Goal: Task Accomplishment & Management: Use online tool/utility

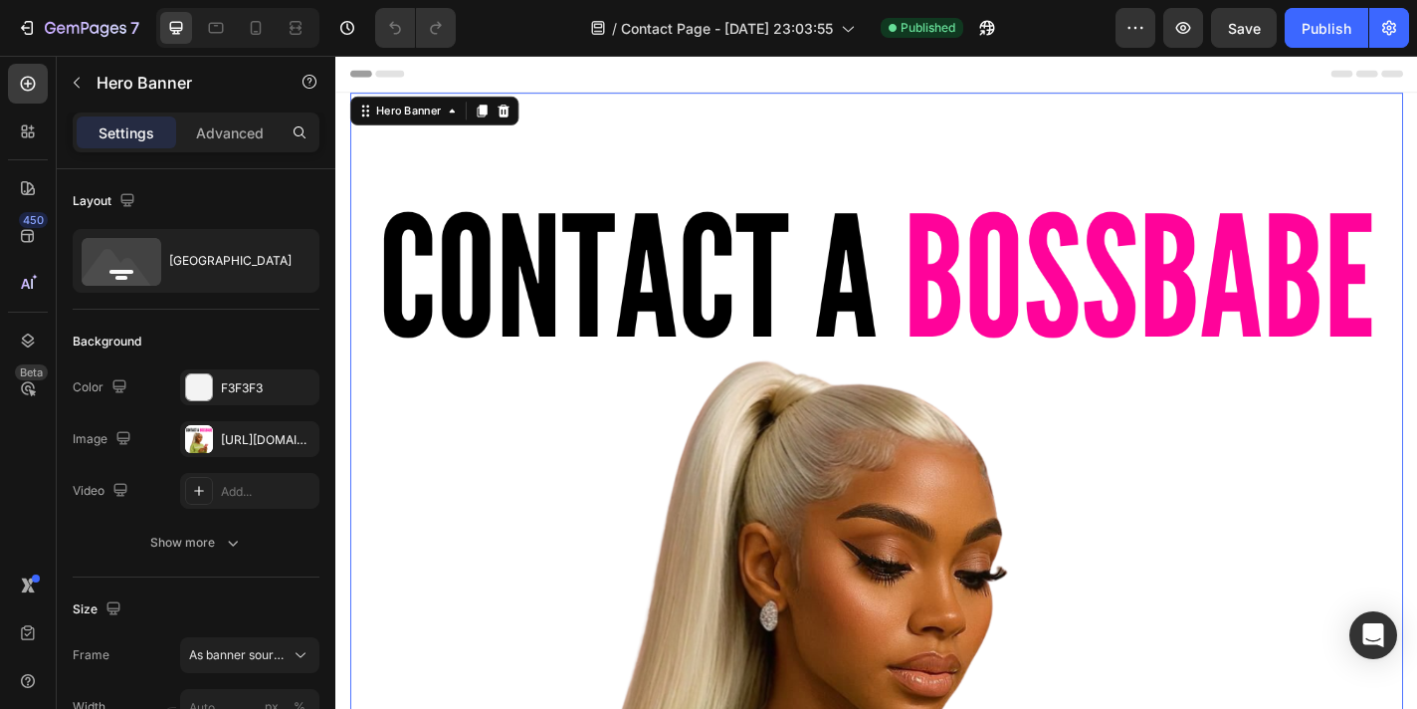
click at [692, 527] on div "Overlay" at bounding box center [932, 678] width 1163 height 1163
click at [217, 438] on div "[URL][DOMAIN_NAME]" at bounding box center [249, 439] width 139 height 36
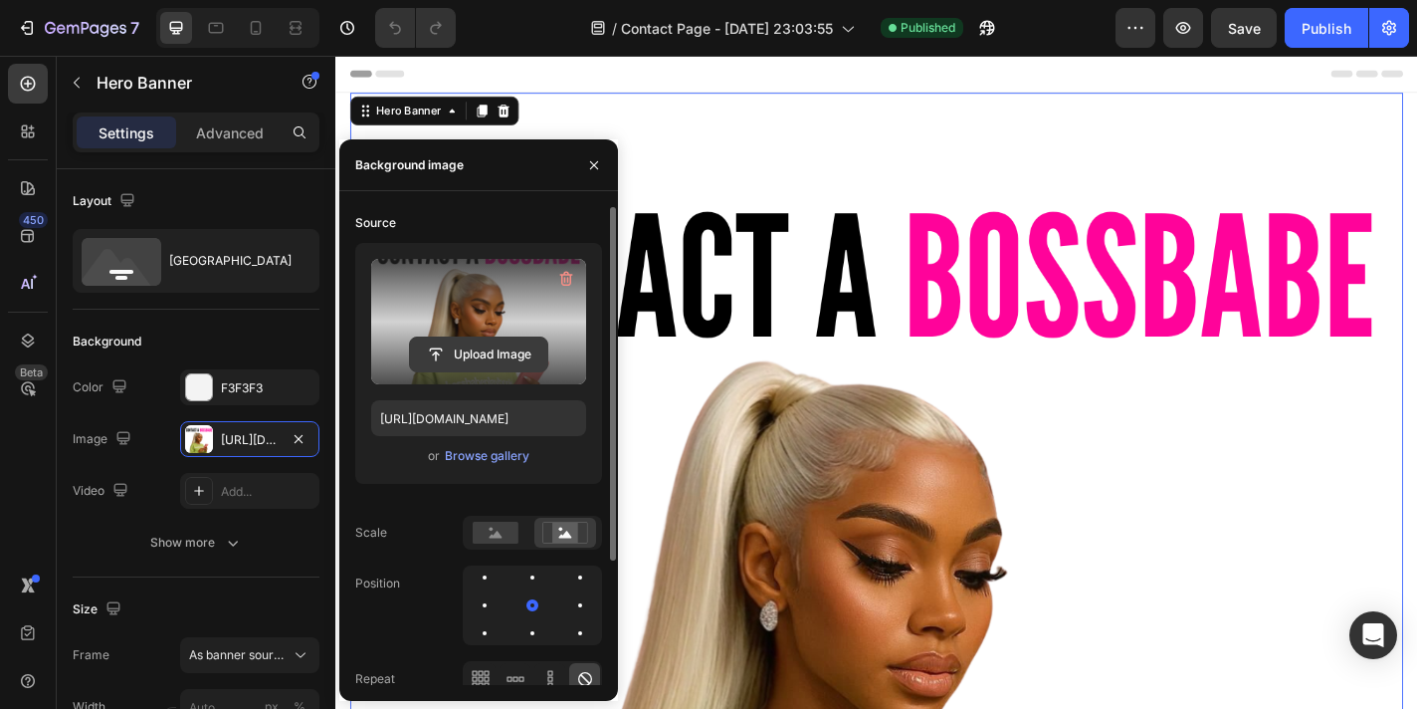
click at [431, 352] on input "file" at bounding box center [478, 354] width 137 height 34
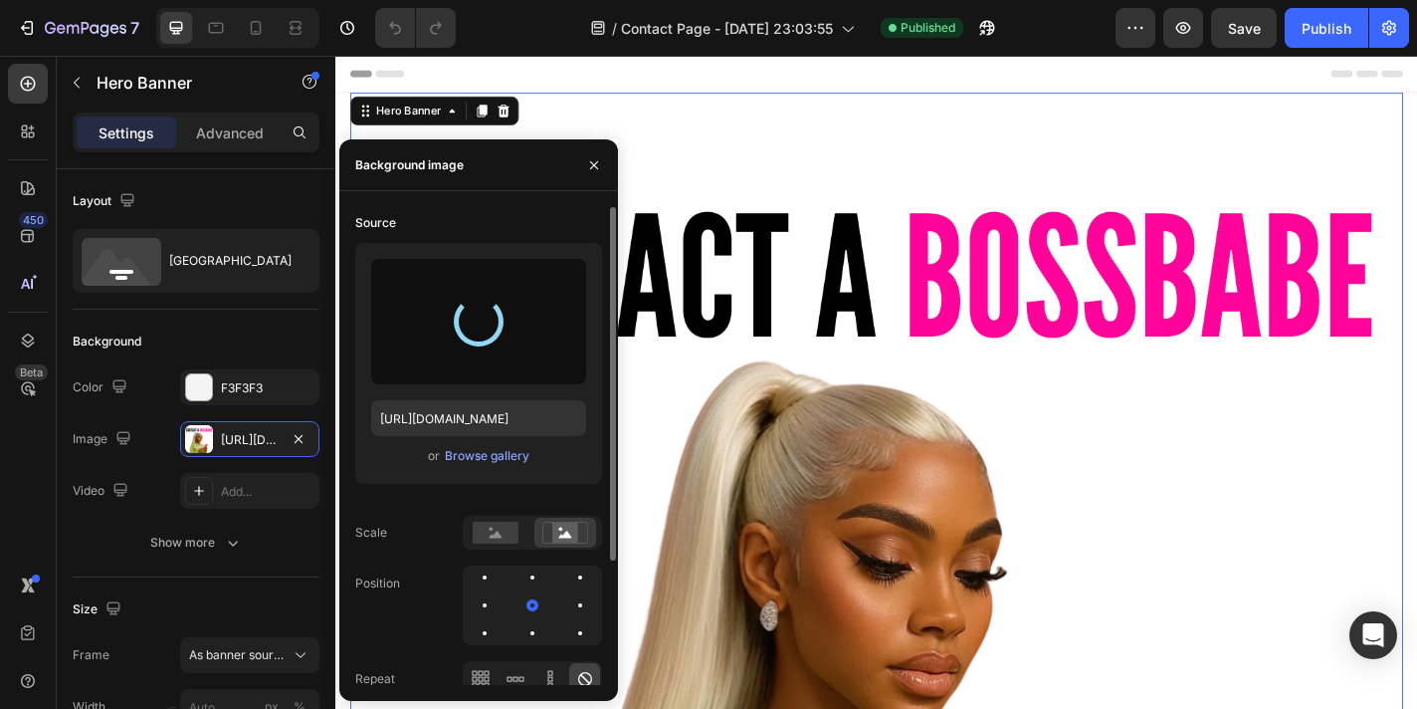
type input "[URL][DOMAIN_NAME]"
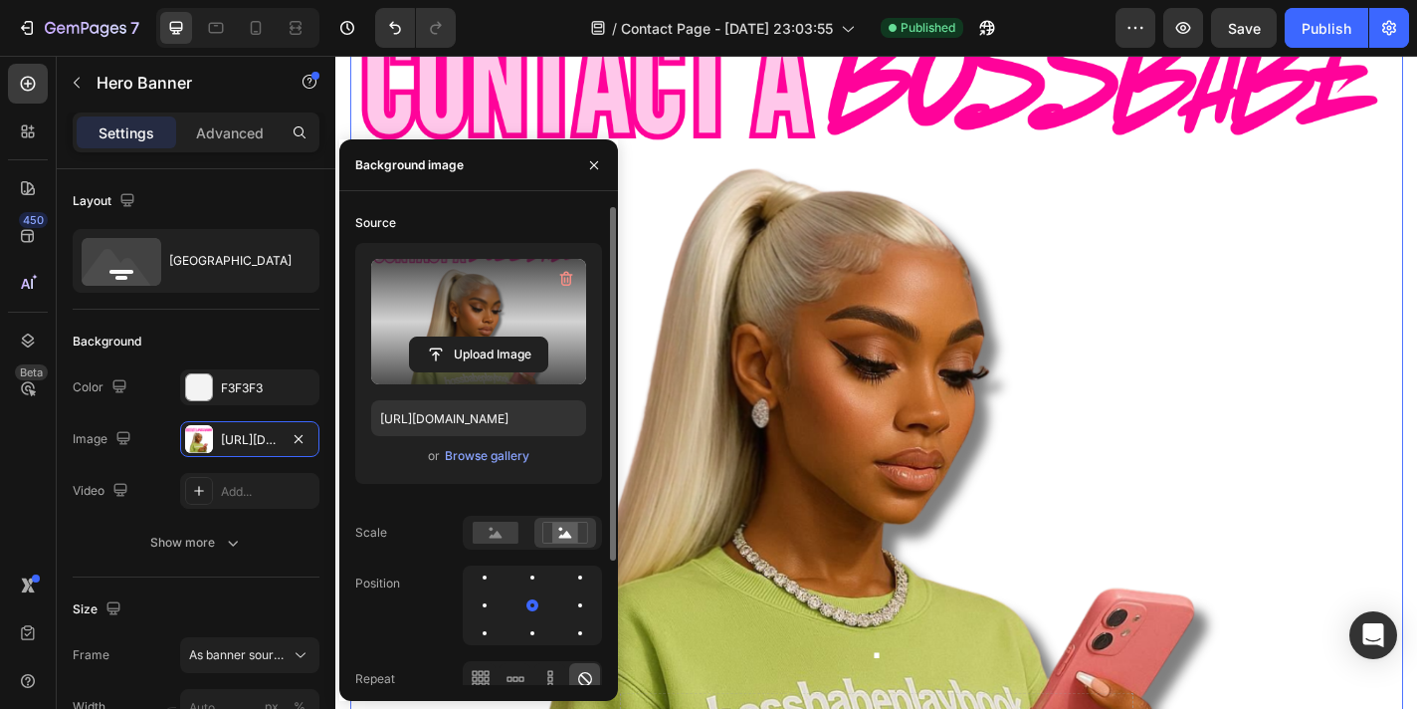
scroll to position [191, 0]
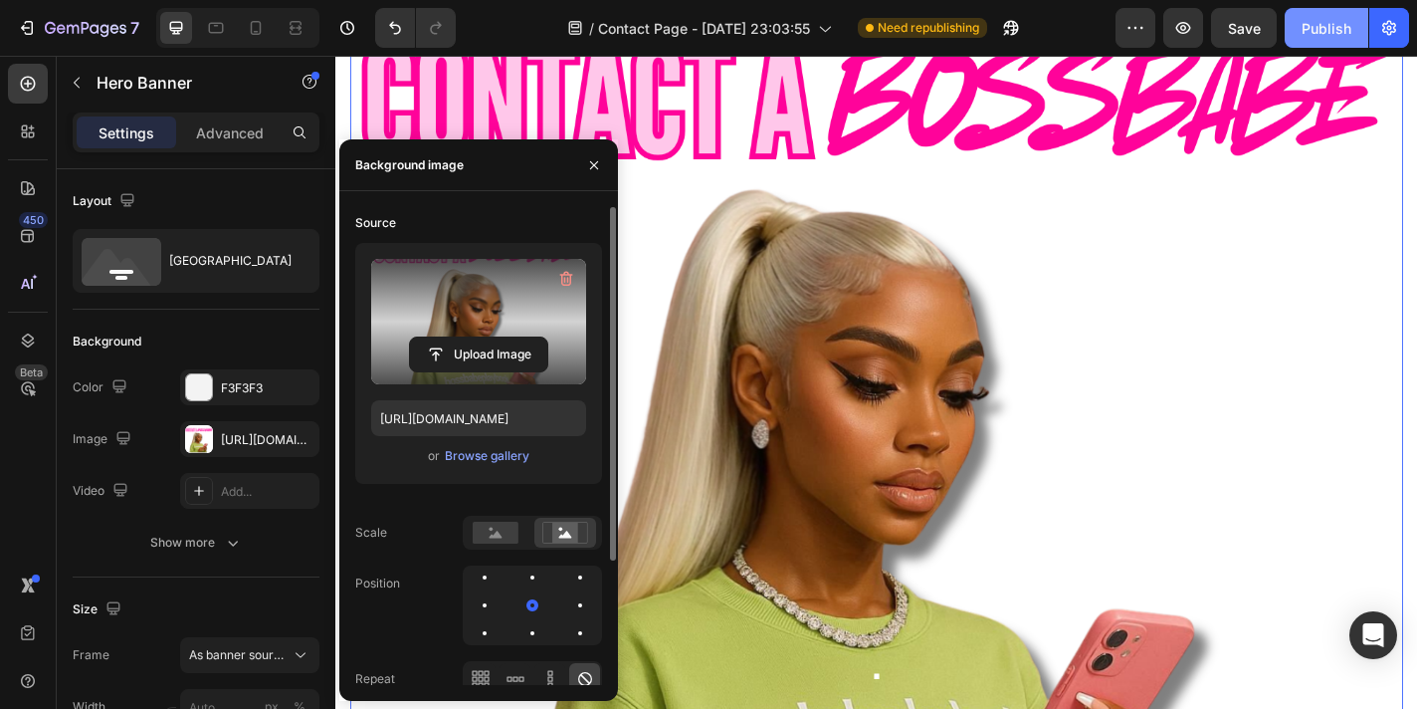
click at [1323, 28] on div "Publish" at bounding box center [1327, 28] width 50 height 21
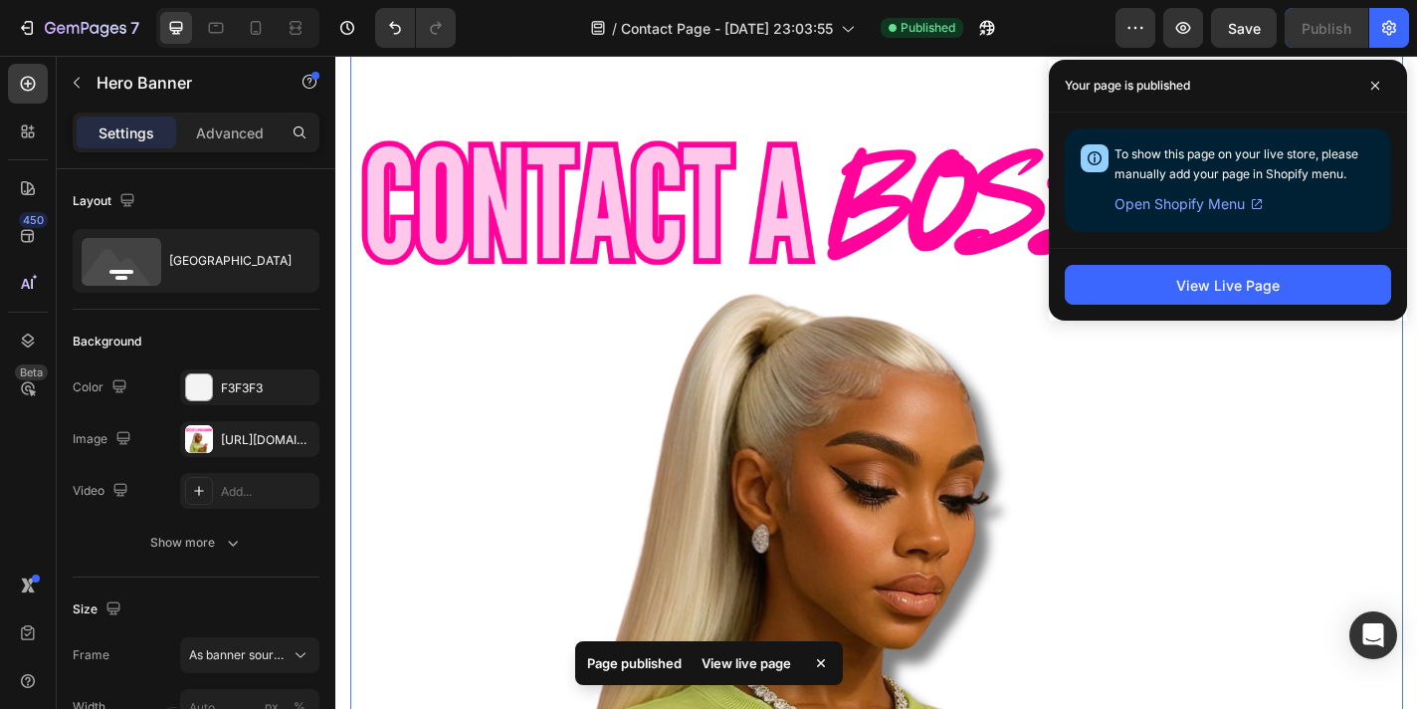
scroll to position [63, 0]
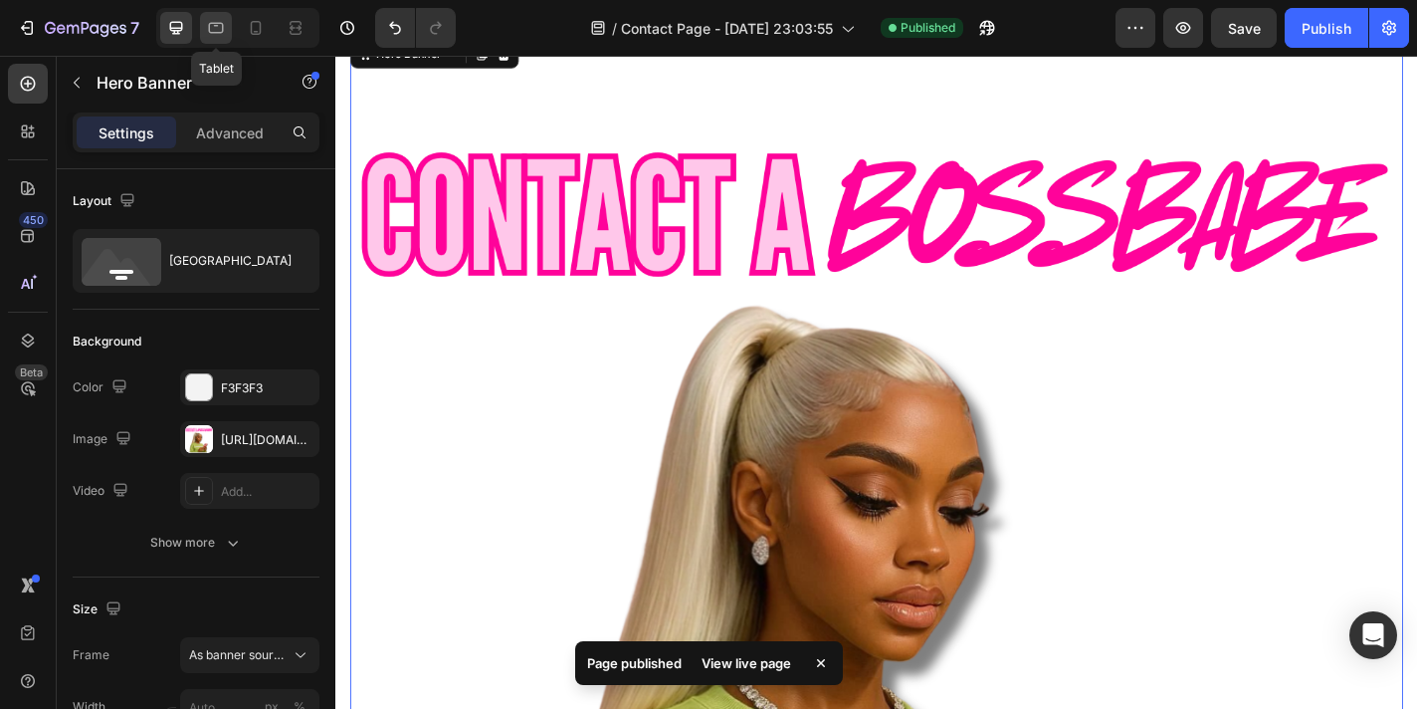
click at [218, 38] on div at bounding box center [216, 28] width 32 height 32
type input "1200"
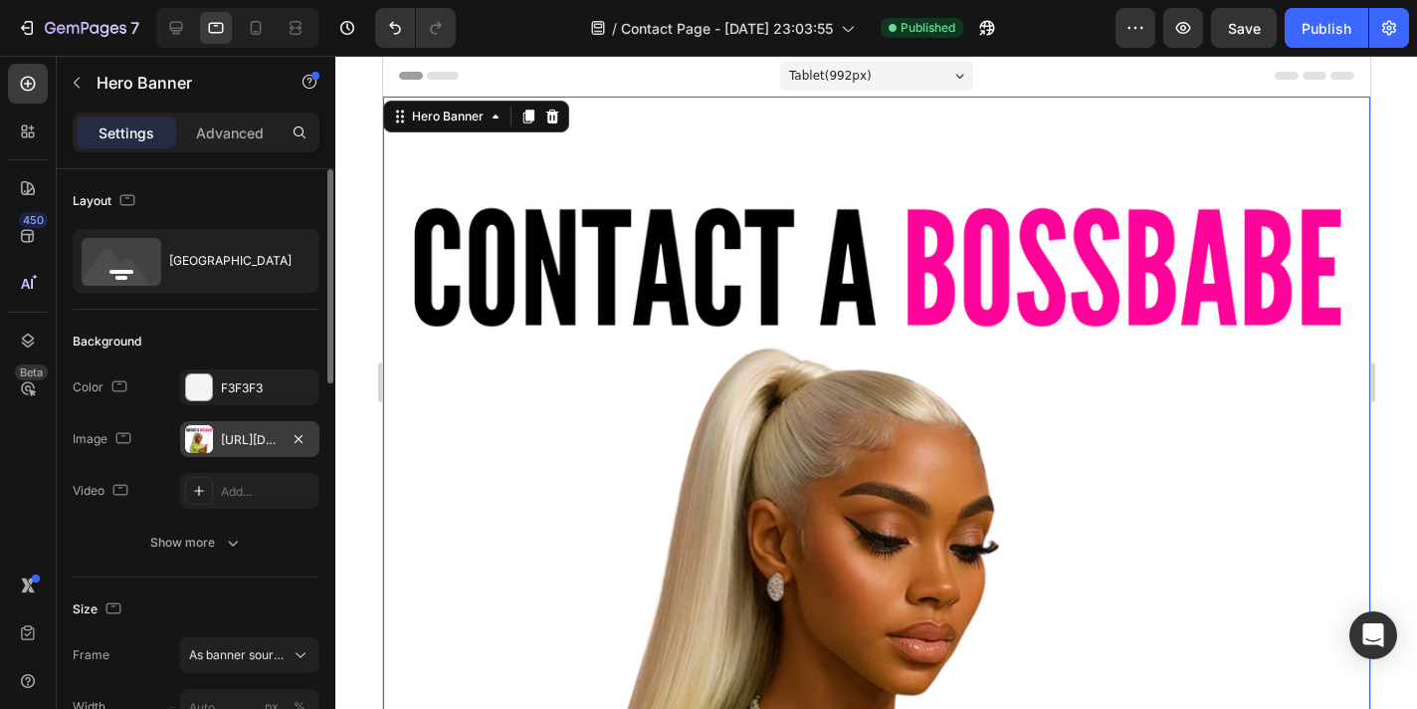
click at [242, 445] on div "[URL][DOMAIN_NAME]" at bounding box center [250, 440] width 58 height 18
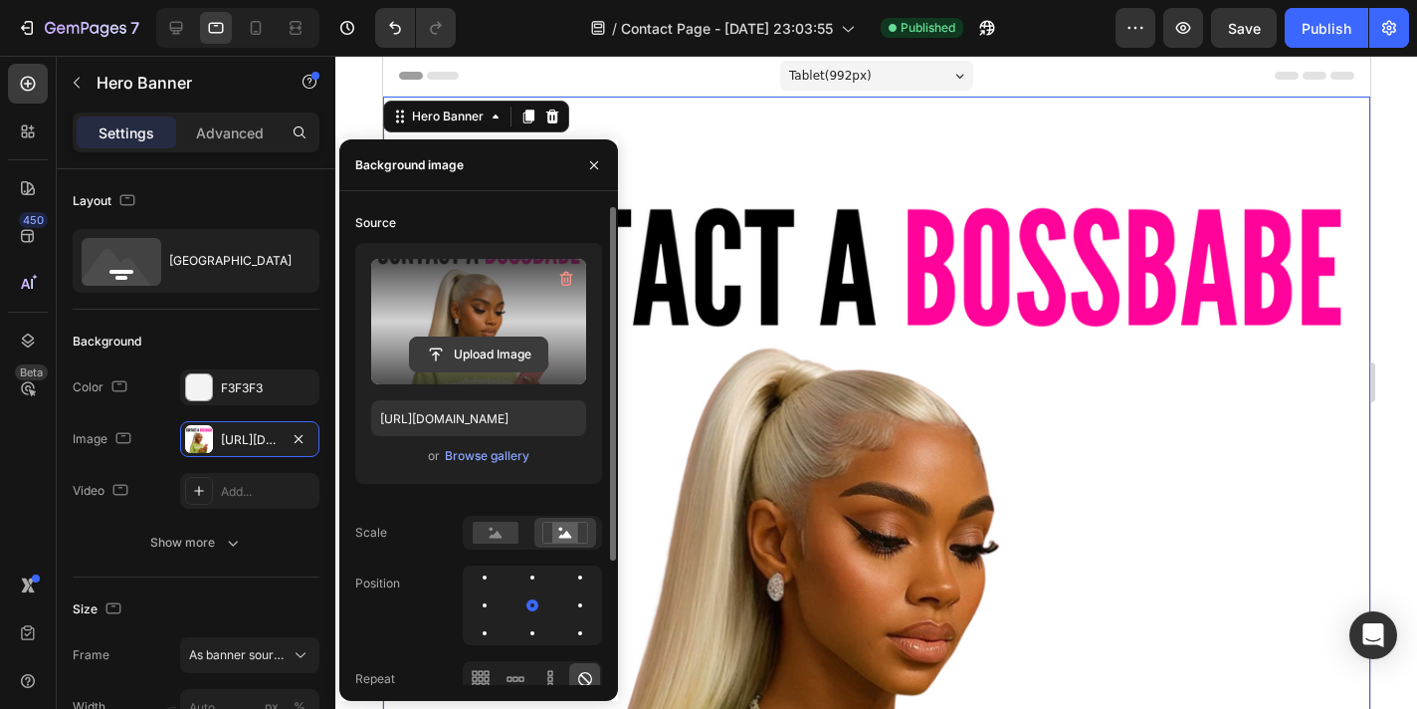
click at [485, 352] on input "file" at bounding box center [478, 354] width 137 height 34
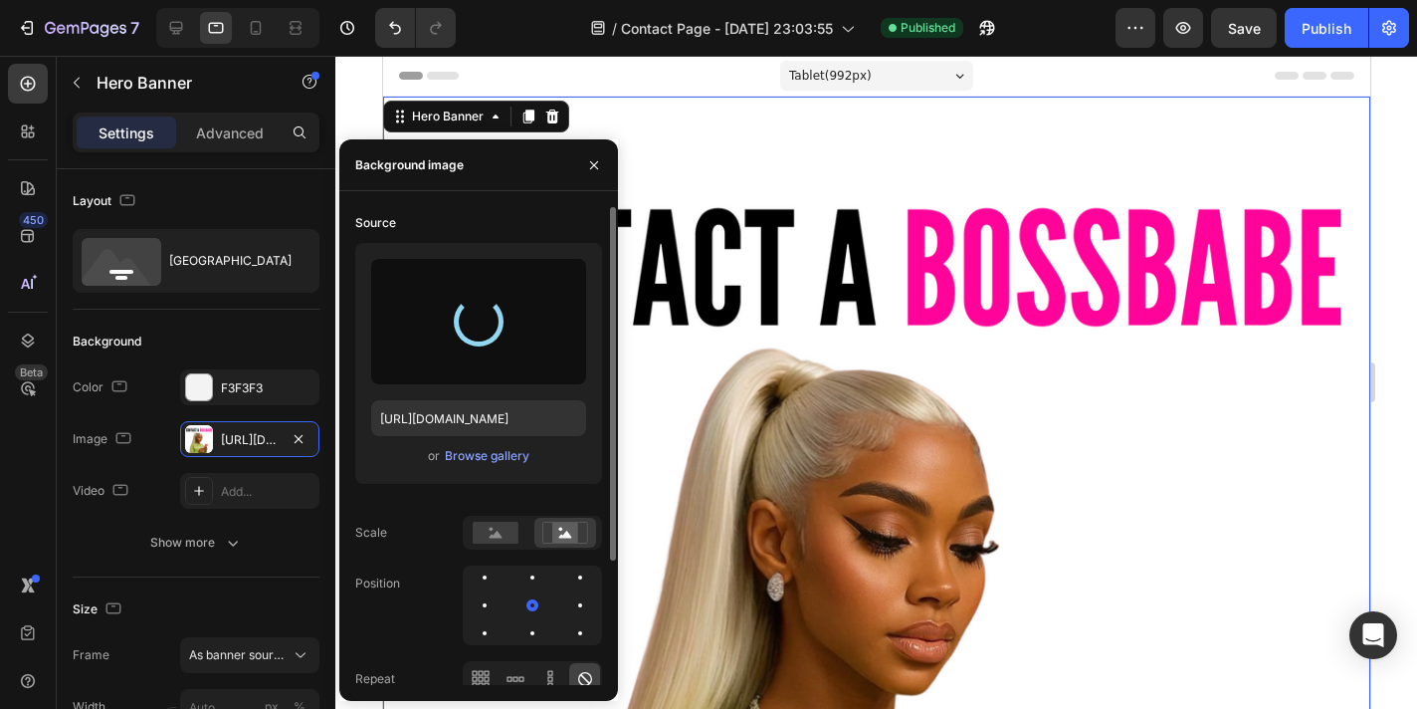
type input "[URL][DOMAIN_NAME]"
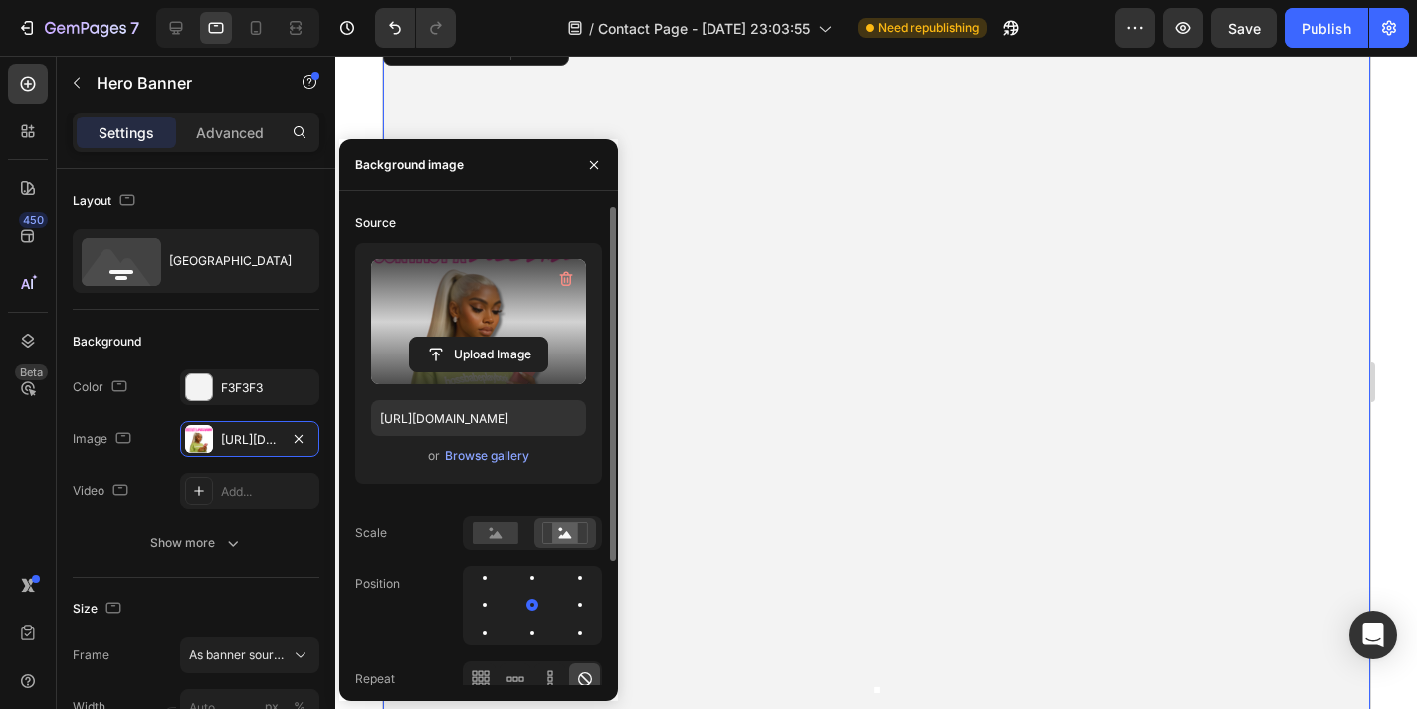
scroll to position [17, 0]
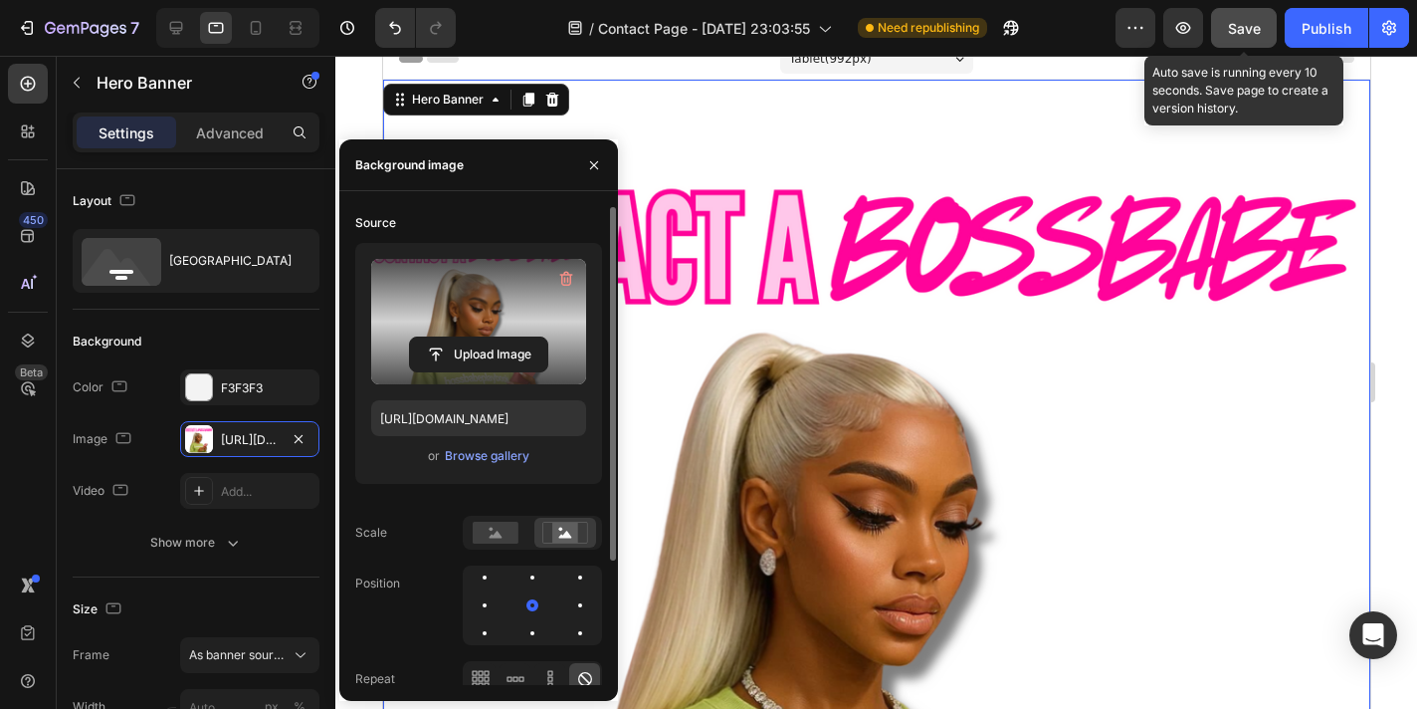
click at [1262, 31] on button "Save" at bounding box center [1244, 28] width 66 height 40
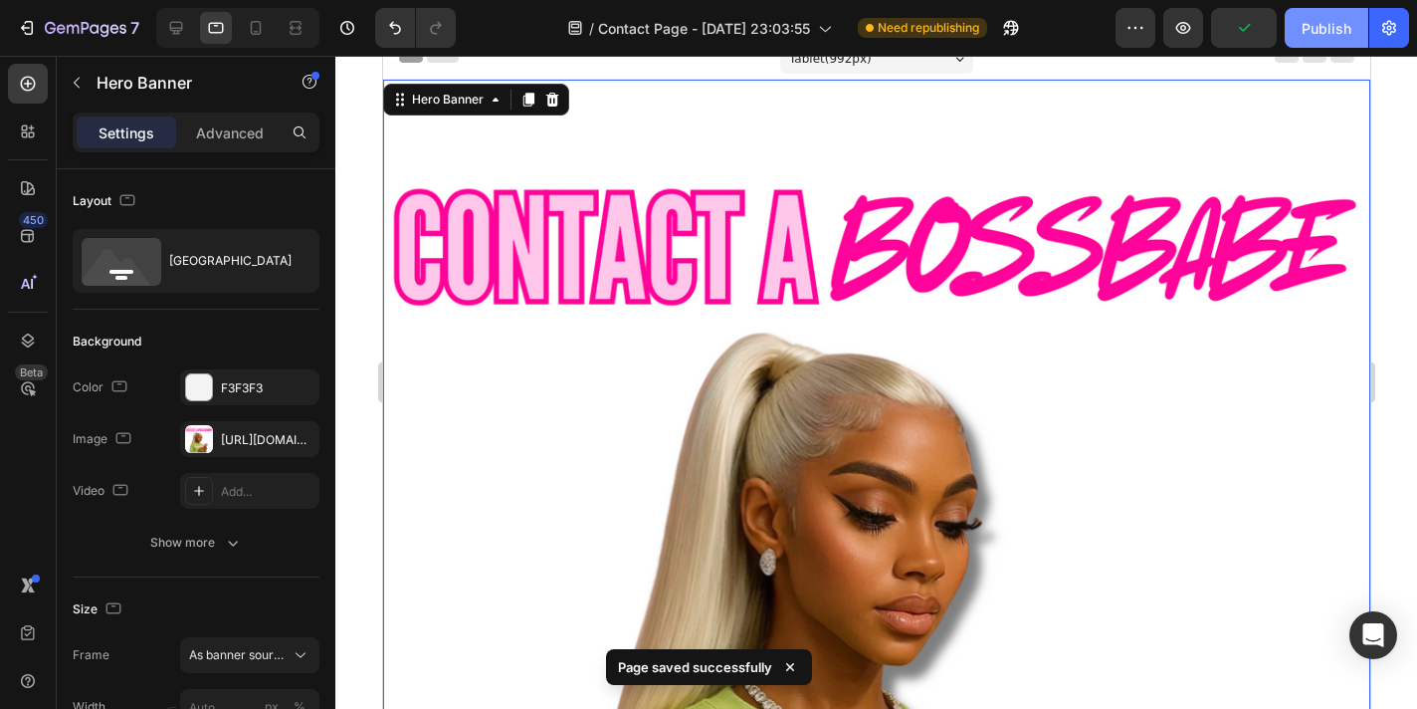
click at [1310, 23] on div "Publish" at bounding box center [1327, 28] width 50 height 21
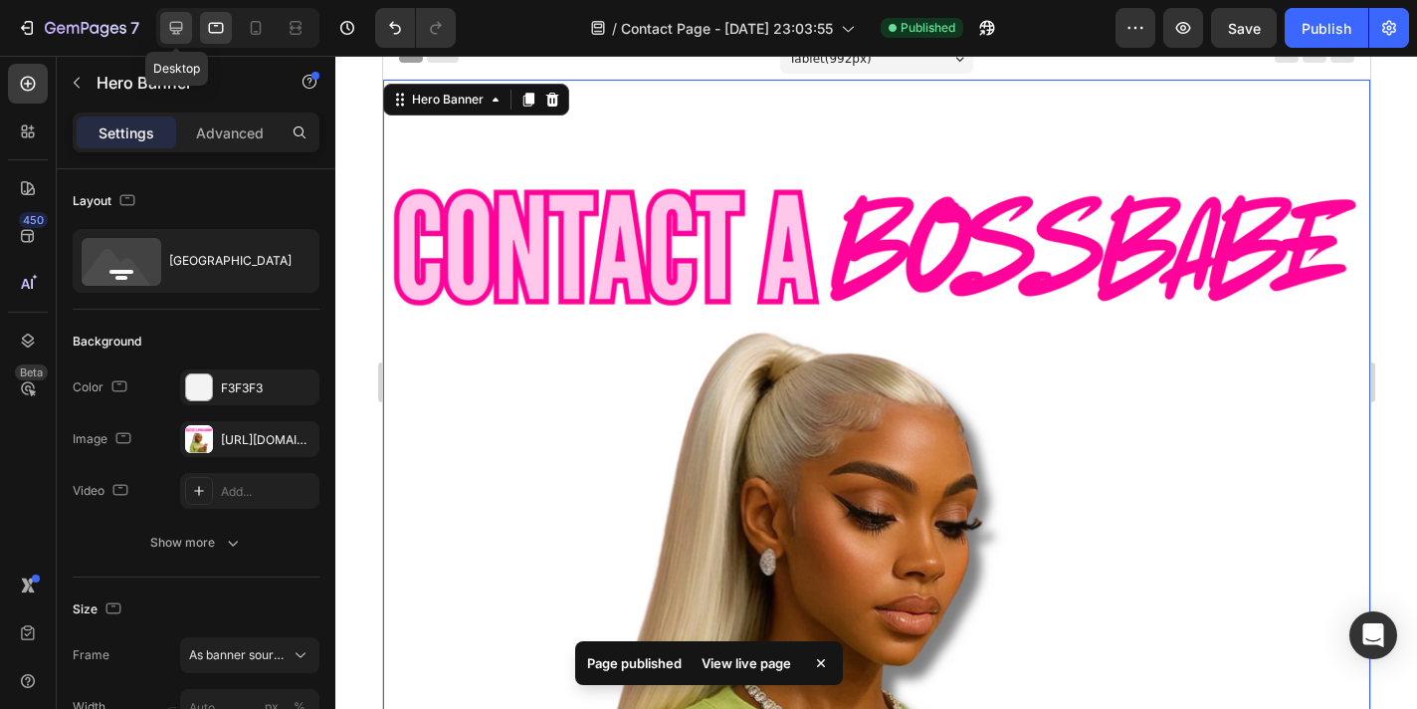
click at [179, 22] on icon at bounding box center [176, 28] width 13 height 13
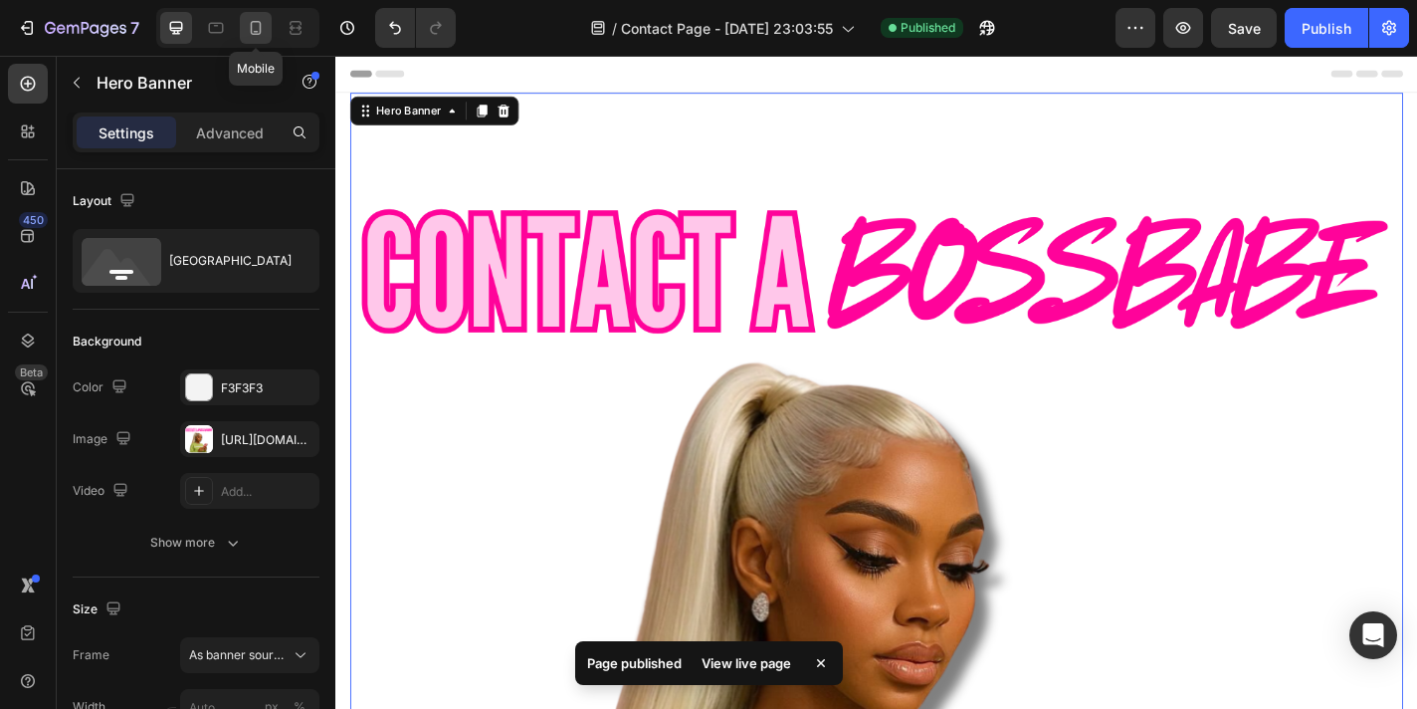
click at [261, 32] on icon at bounding box center [256, 28] width 11 height 14
type input "1200"
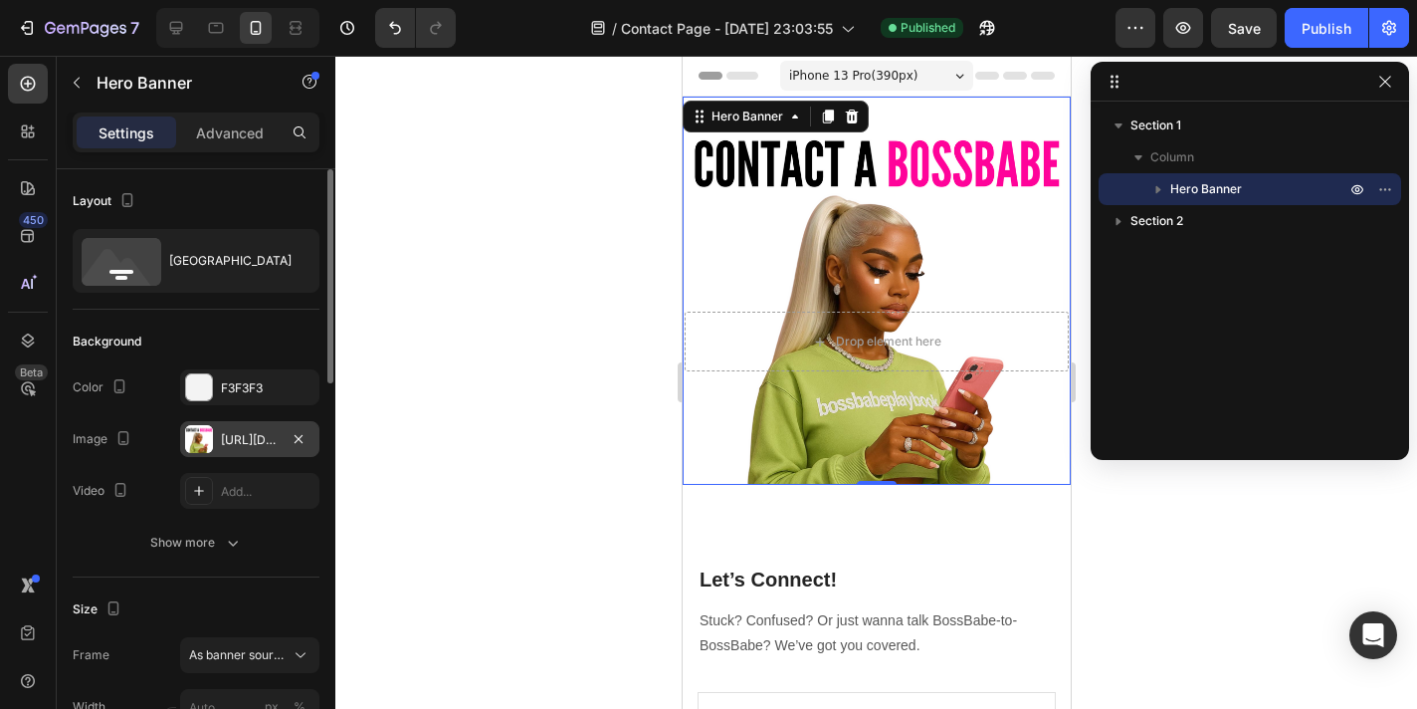
click at [262, 440] on div "[URL][DOMAIN_NAME]" at bounding box center [250, 440] width 58 height 18
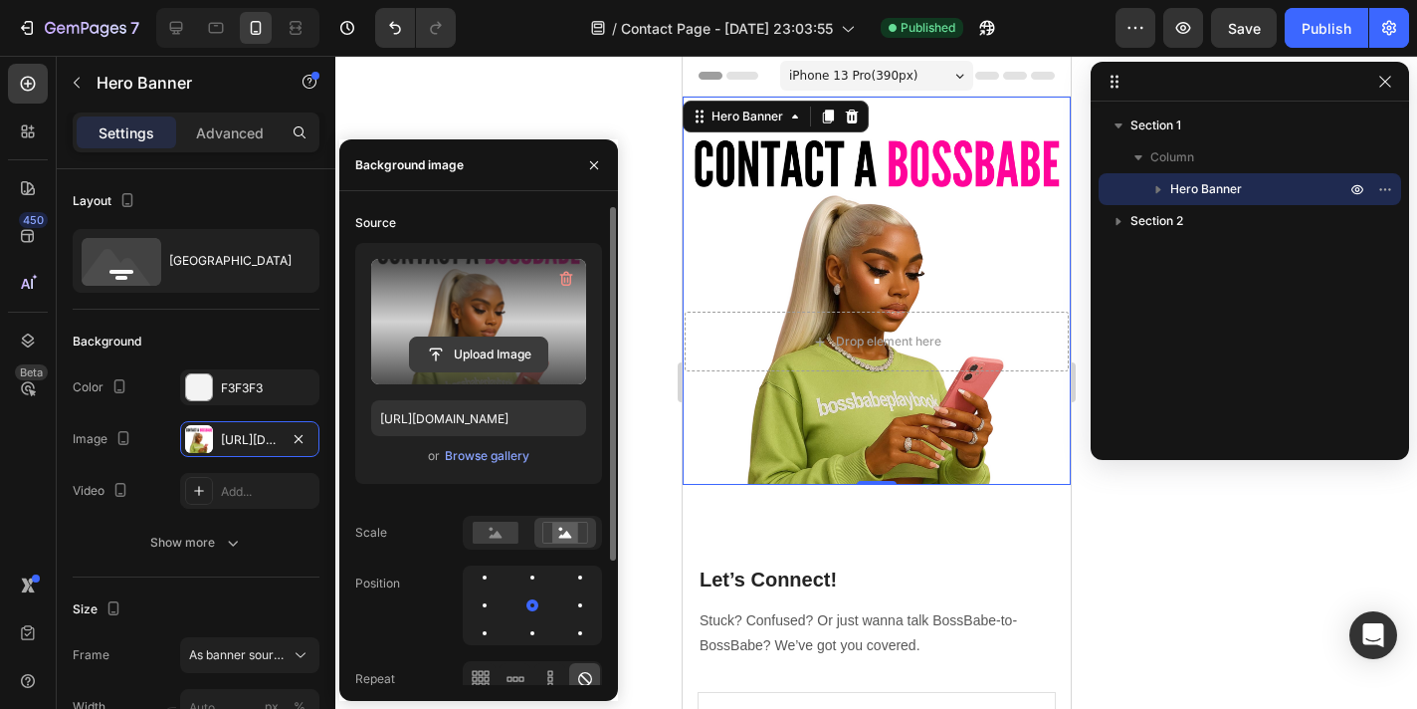
click at [475, 352] on input "file" at bounding box center [478, 354] width 137 height 34
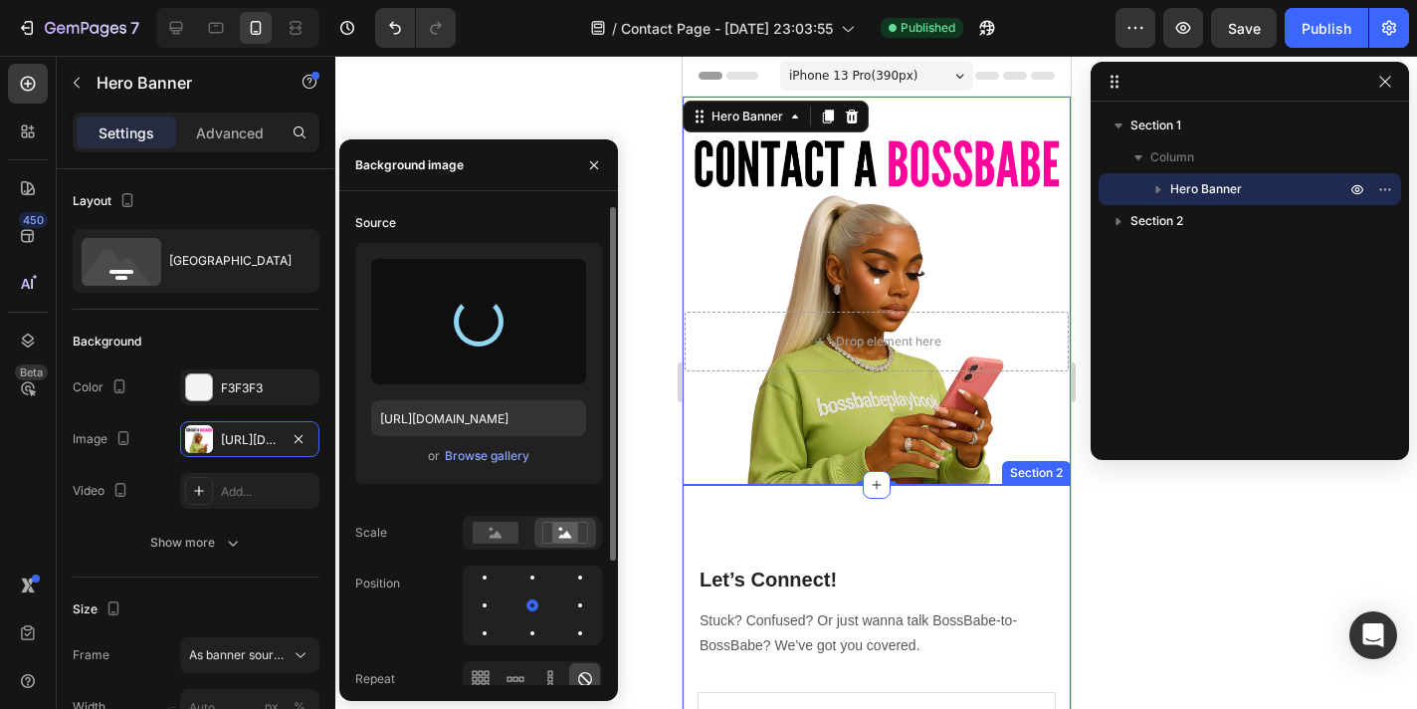
type input "[URL][DOMAIN_NAME]"
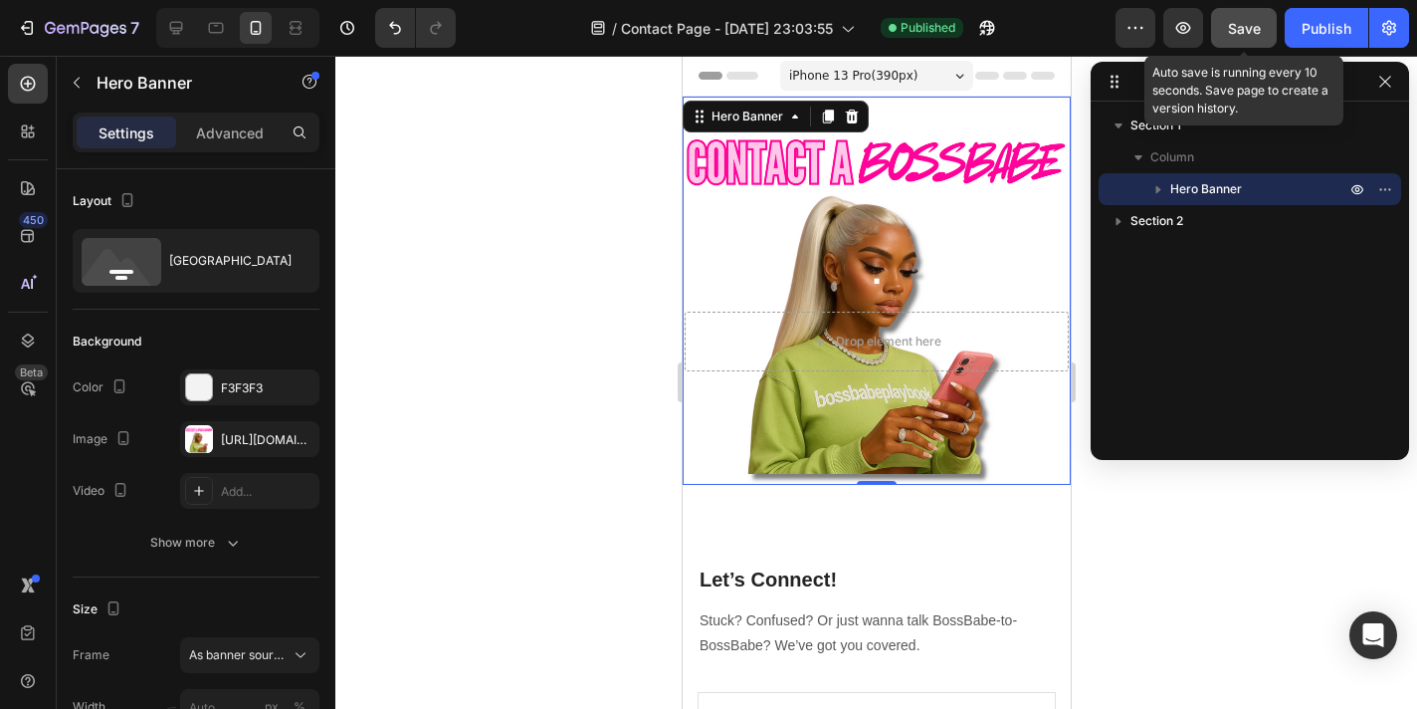
click at [1254, 44] on button "Save" at bounding box center [1244, 28] width 66 height 40
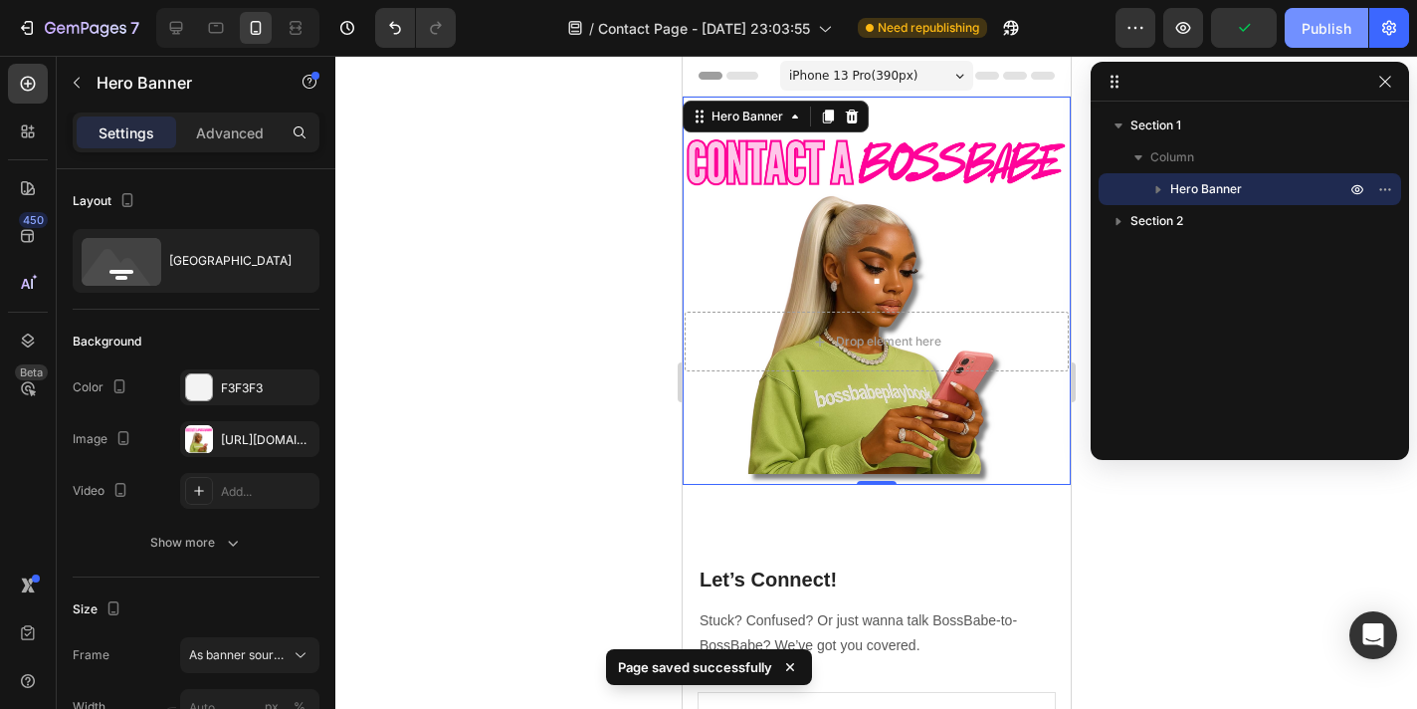
click at [1327, 36] on div "Publish" at bounding box center [1327, 28] width 50 height 21
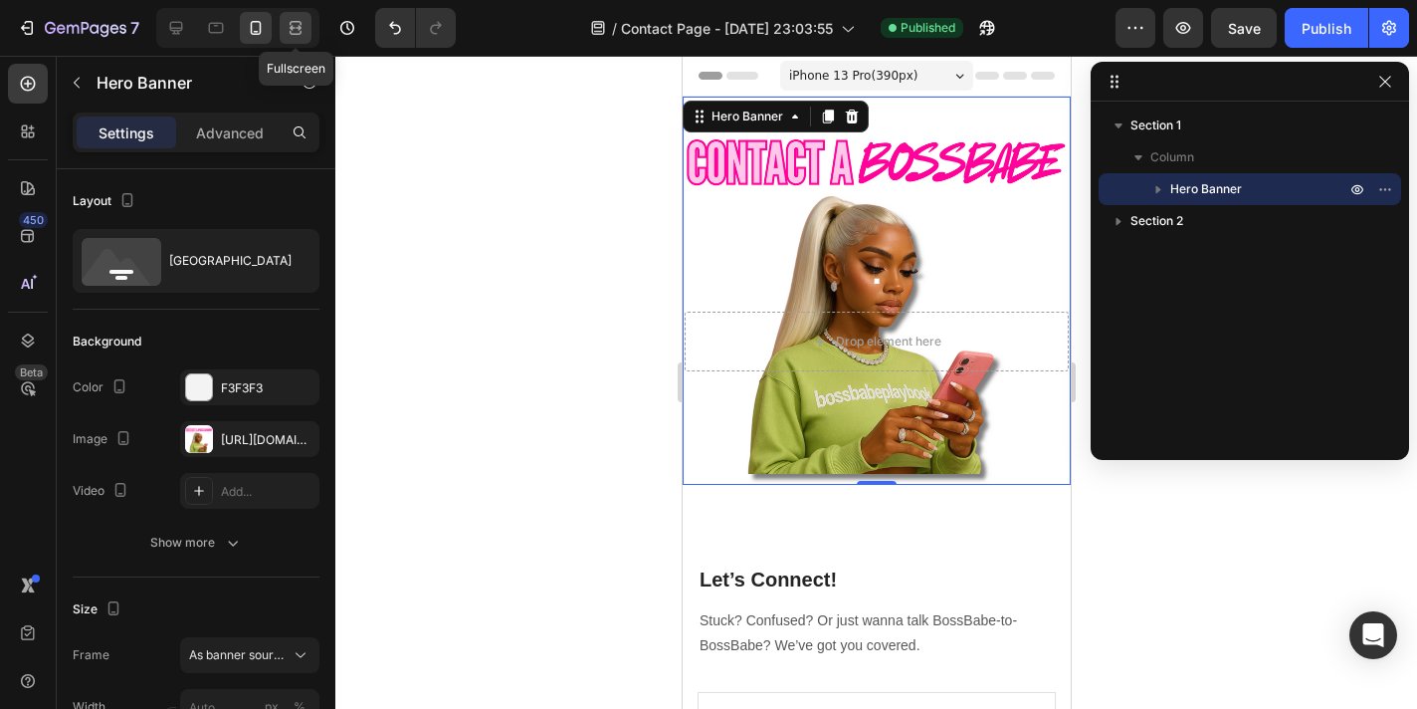
click at [294, 35] on icon at bounding box center [296, 28] width 20 height 20
type input "Auto"
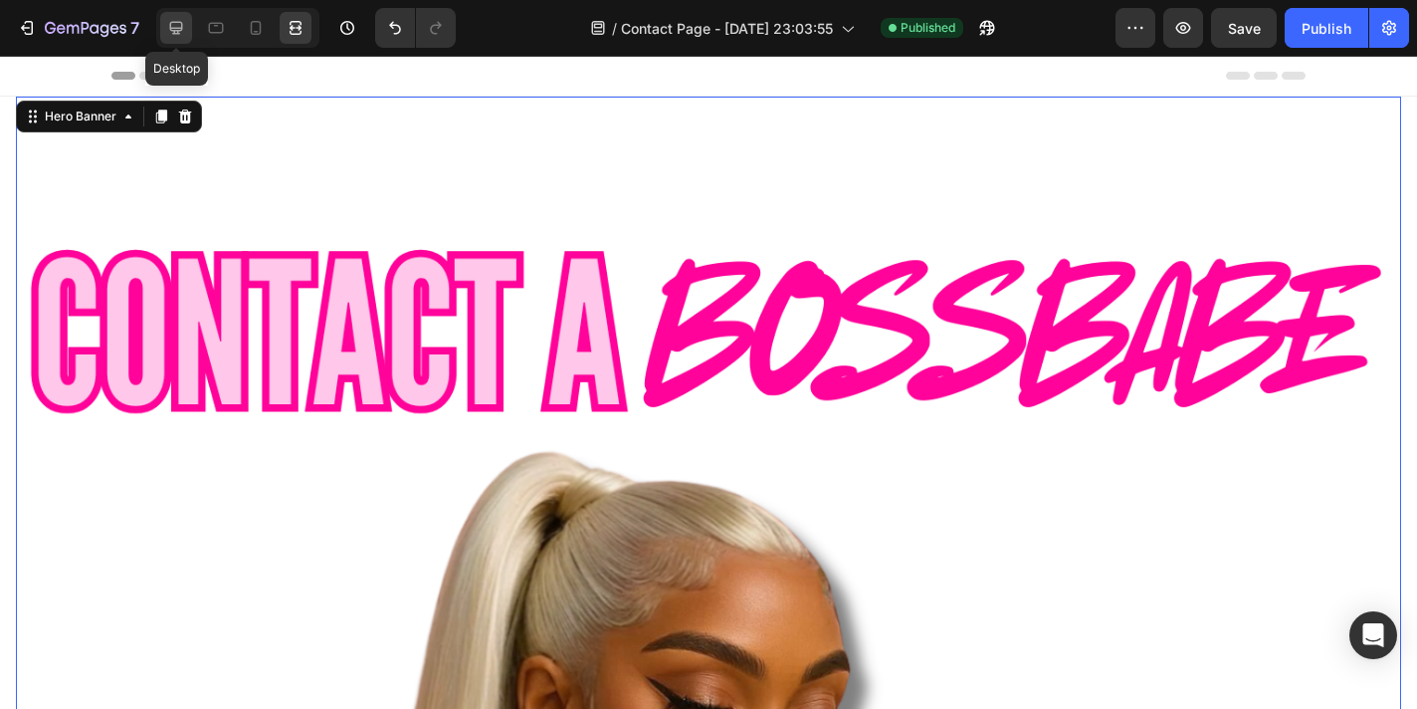
click at [173, 39] on div at bounding box center [176, 28] width 32 height 32
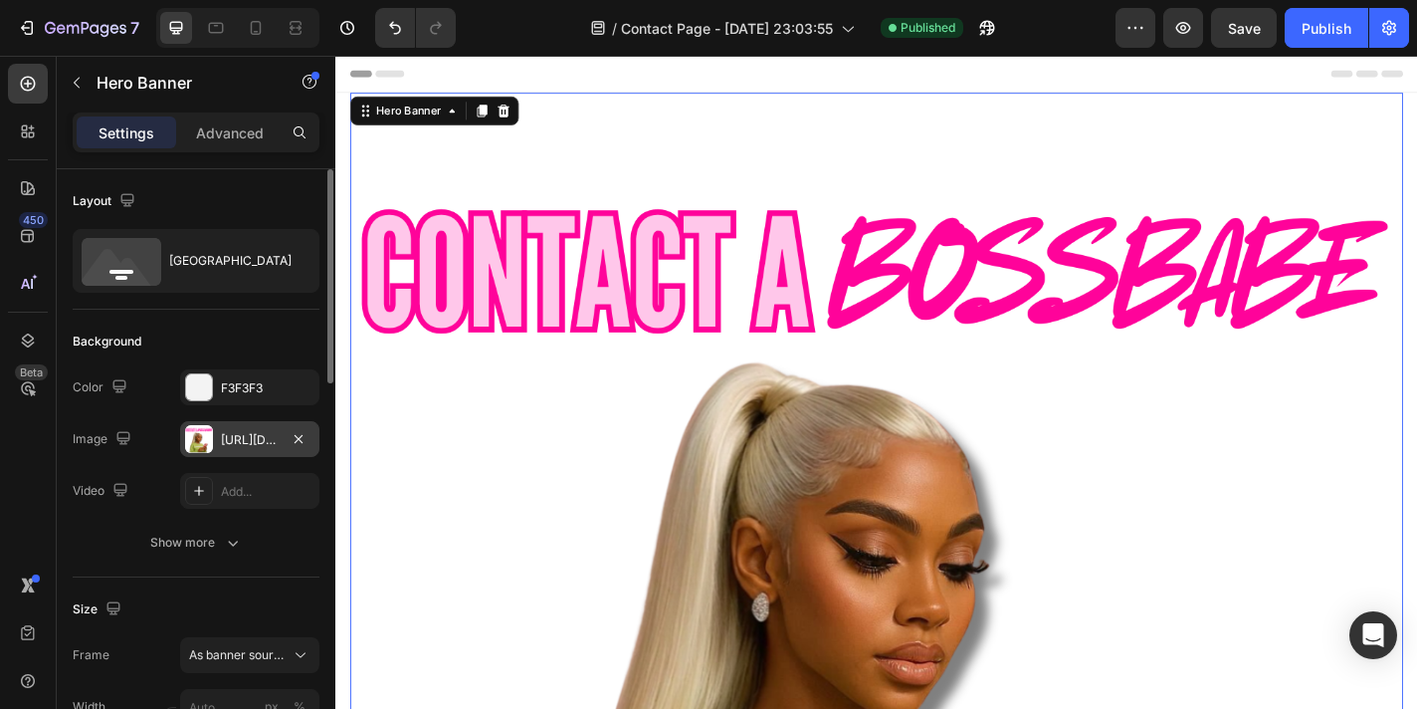
click at [248, 436] on div "[URL][DOMAIN_NAME]" at bounding box center [250, 440] width 58 height 18
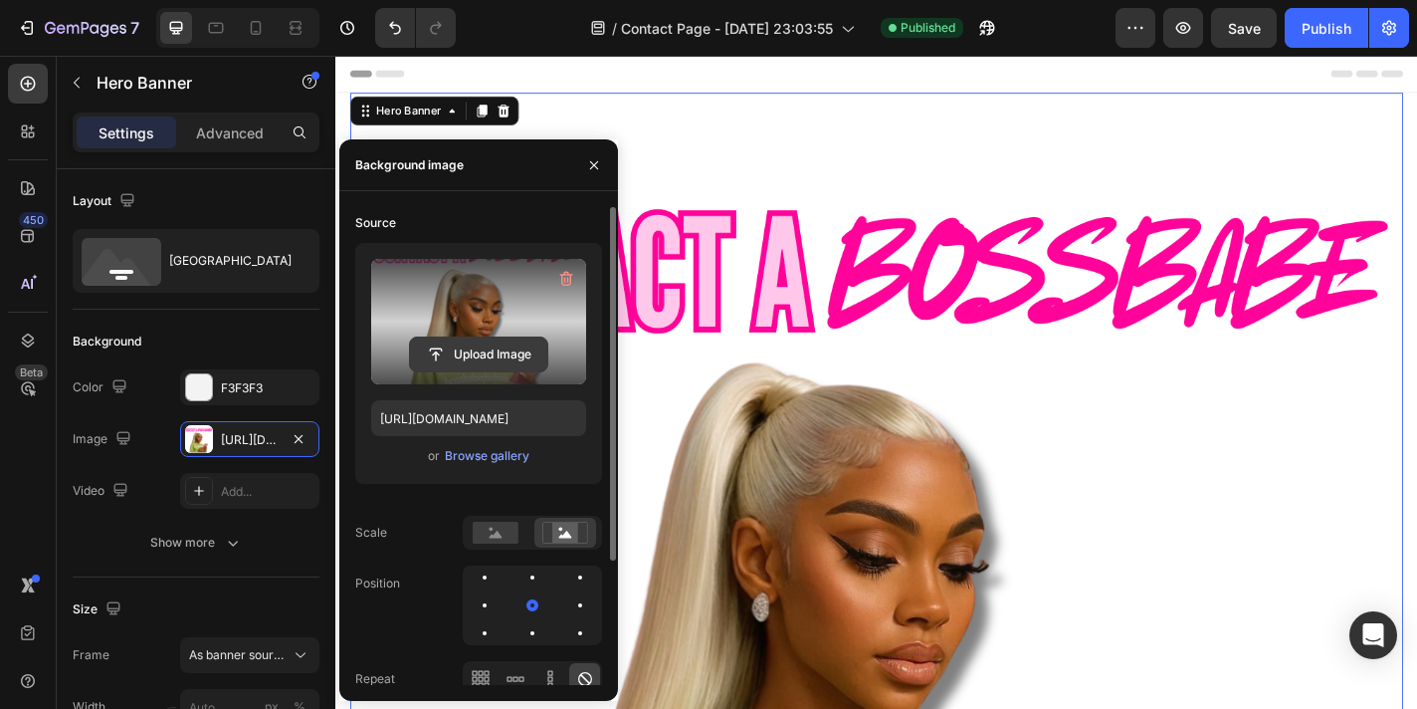
click at [464, 353] on input "file" at bounding box center [478, 354] width 137 height 34
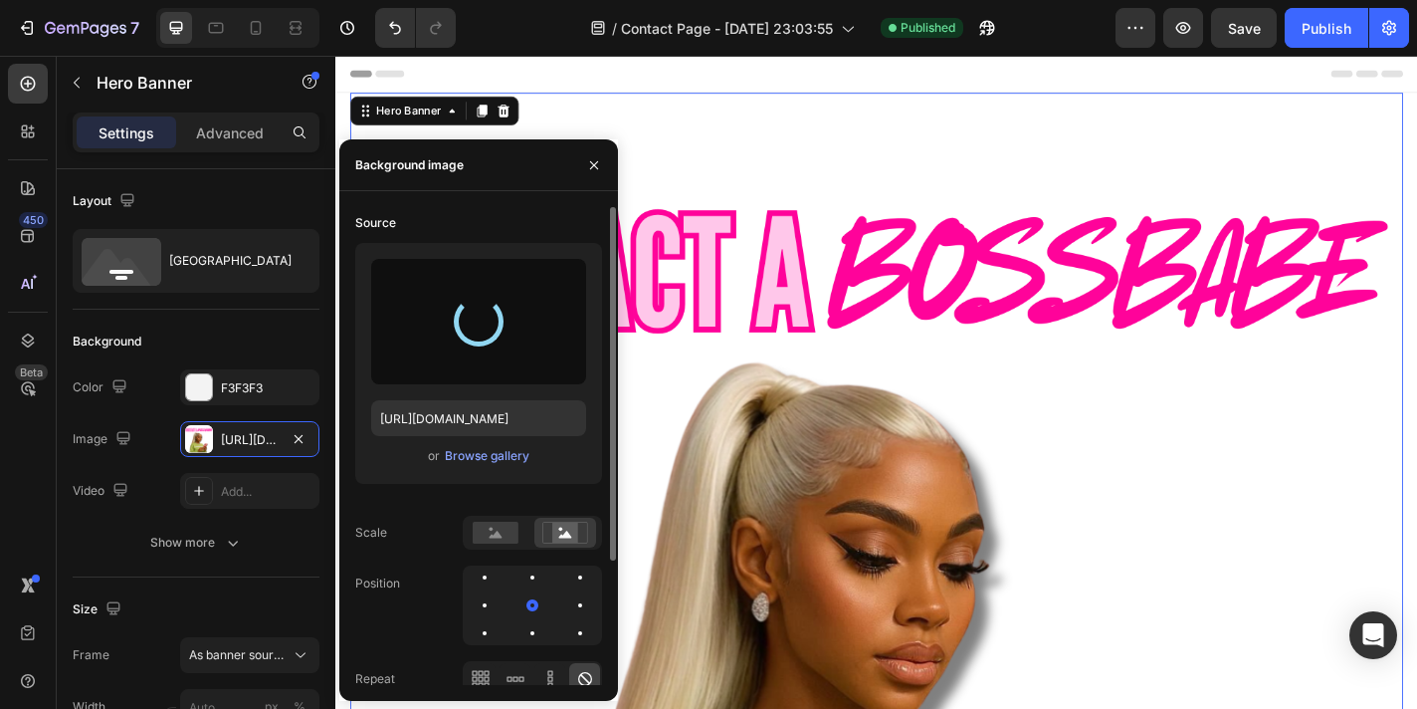
type input "[URL][DOMAIN_NAME]"
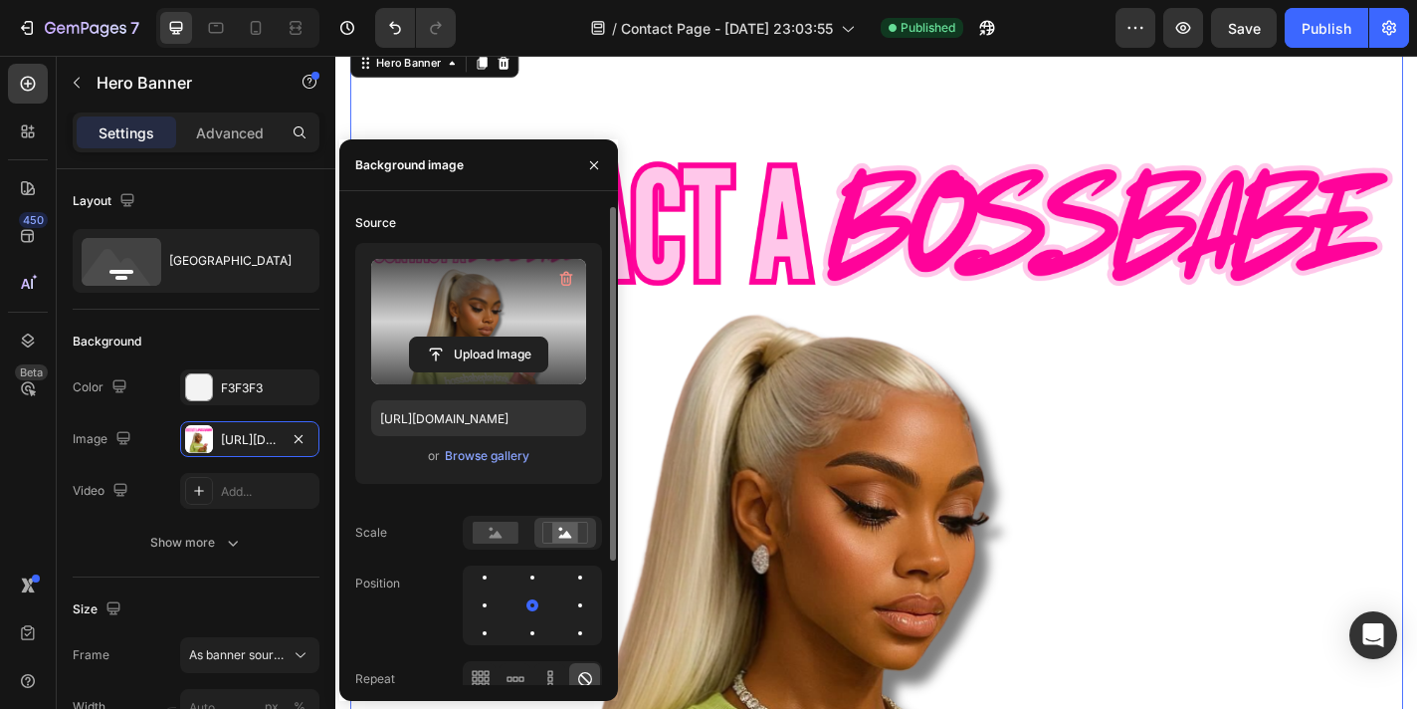
scroll to position [45, 0]
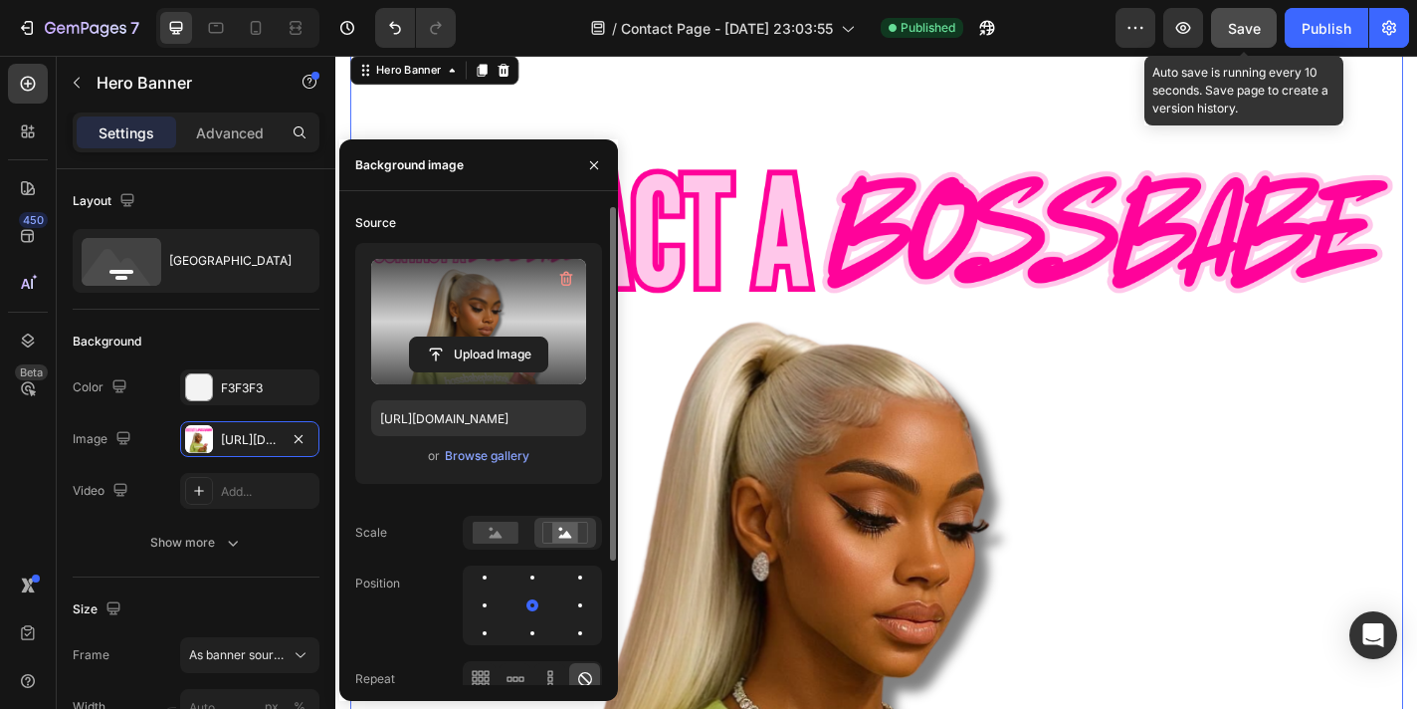
click at [1245, 31] on span "Save" at bounding box center [1244, 28] width 33 height 17
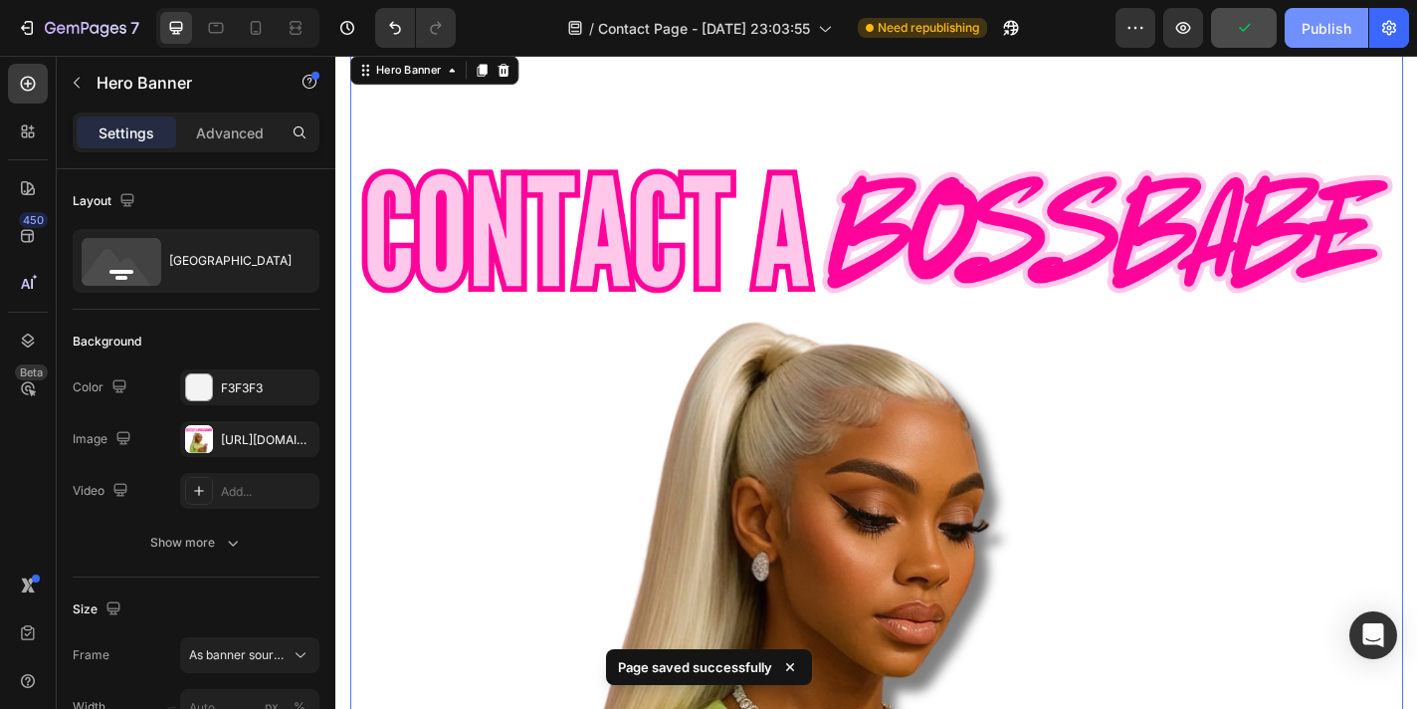
click at [1315, 32] on div "Publish" at bounding box center [1327, 28] width 50 height 21
click at [221, 30] on icon at bounding box center [216, 28] width 20 height 20
type input "1200"
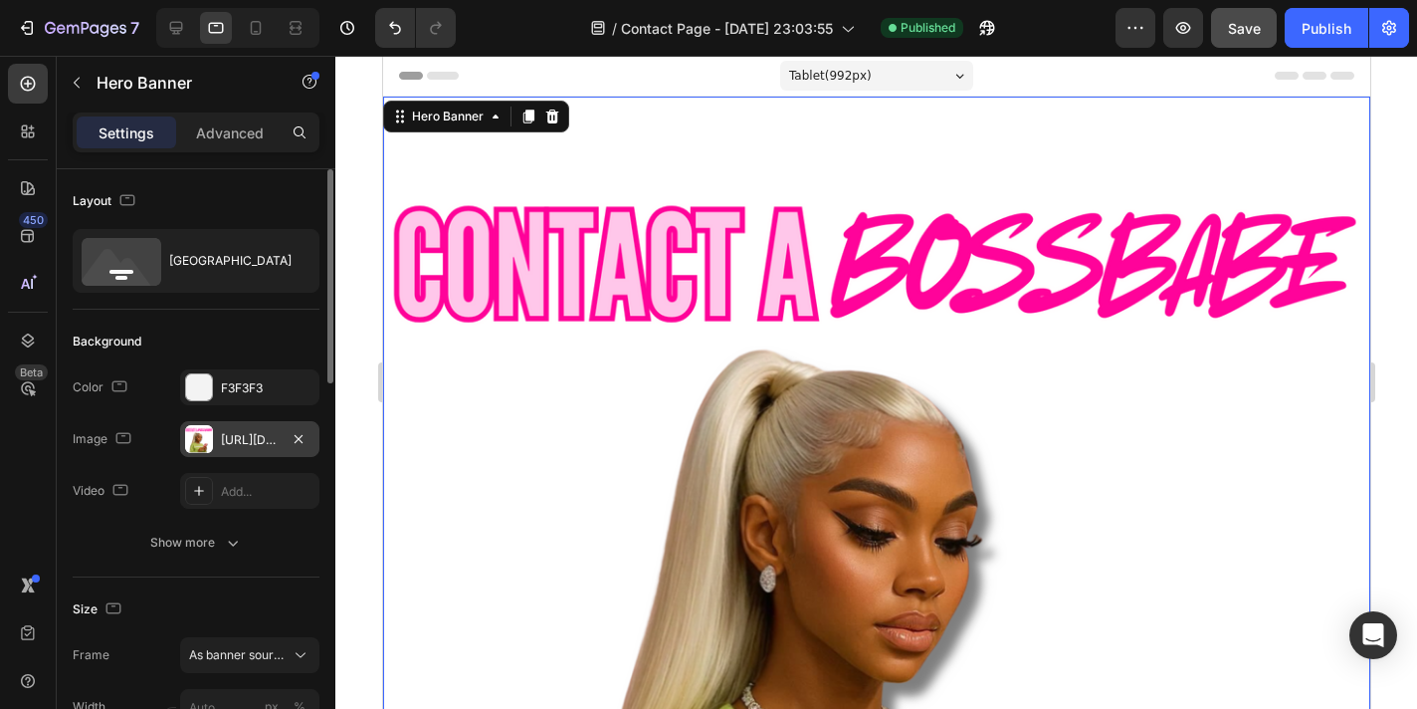
click at [227, 445] on div "[URL][DOMAIN_NAME]" at bounding box center [250, 440] width 58 height 18
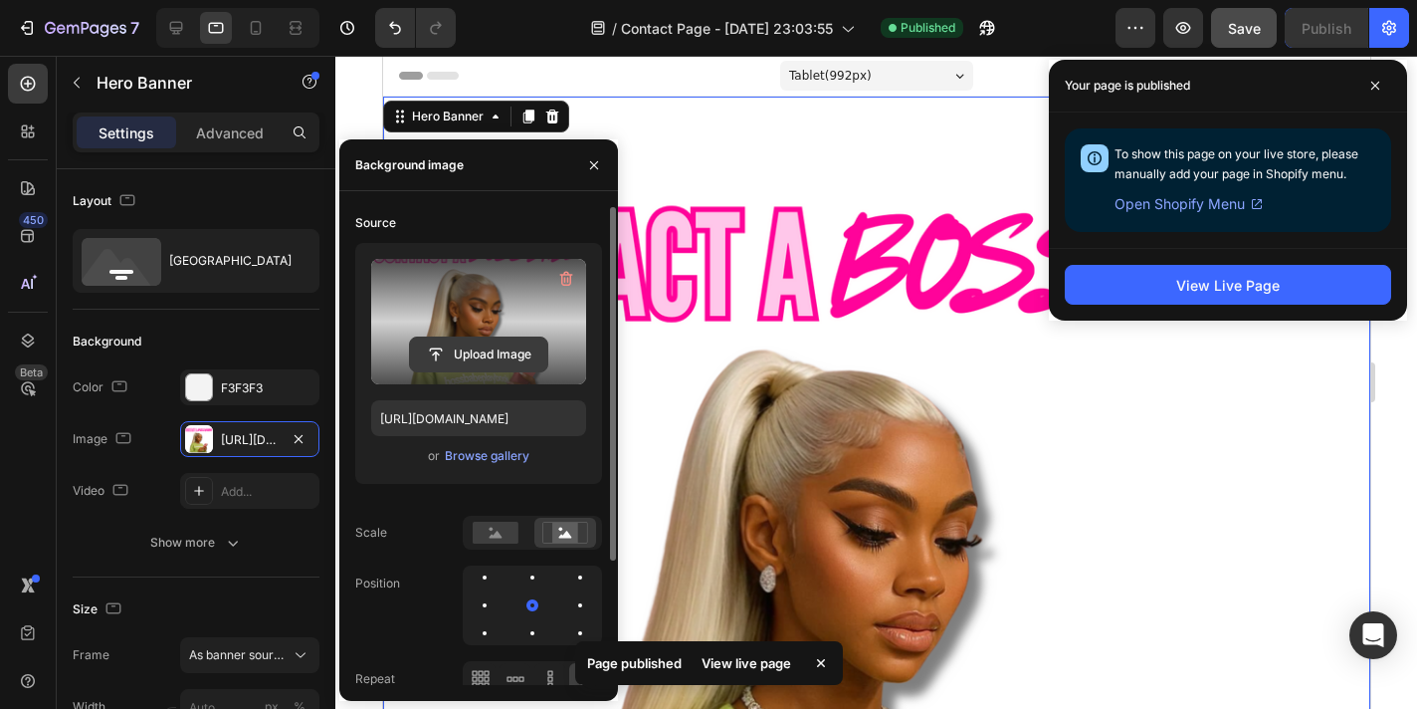
click at [472, 349] on input "file" at bounding box center [478, 354] width 137 height 34
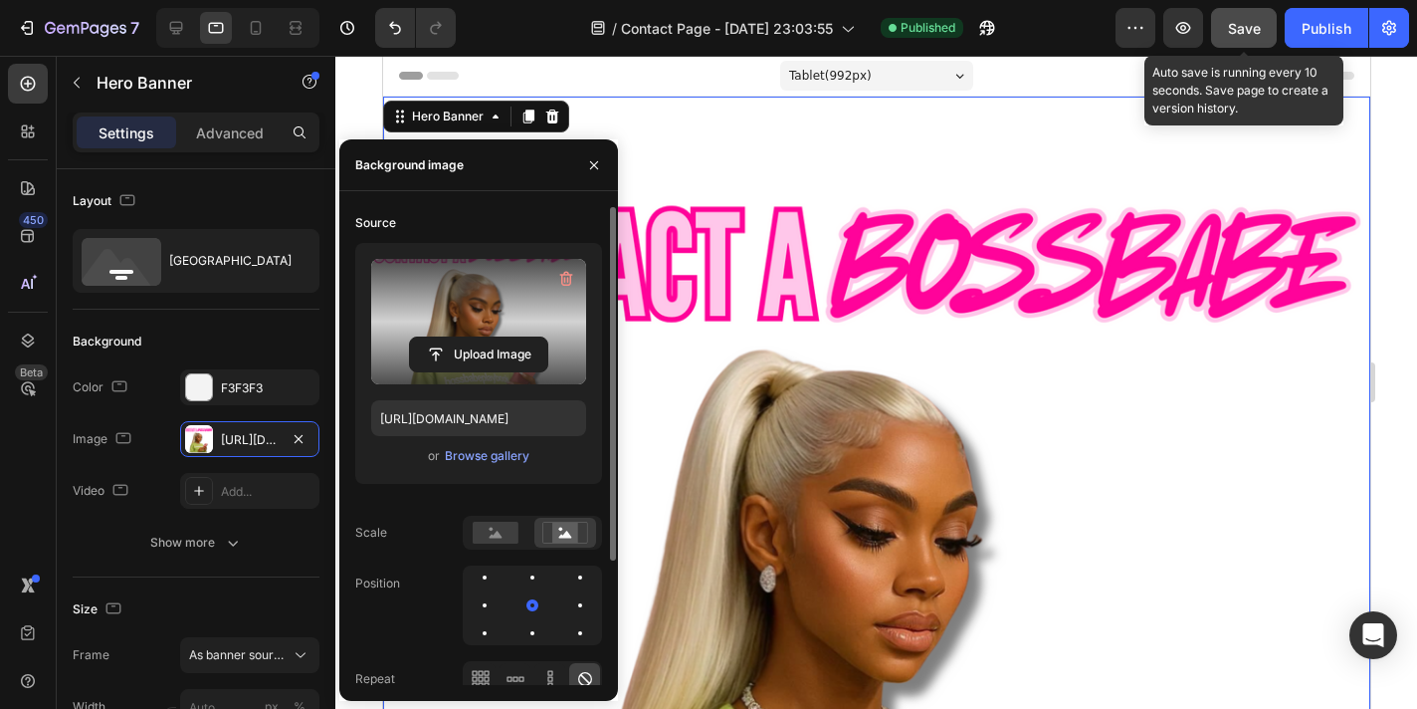
click at [1253, 36] on div "Save" at bounding box center [1244, 28] width 33 height 21
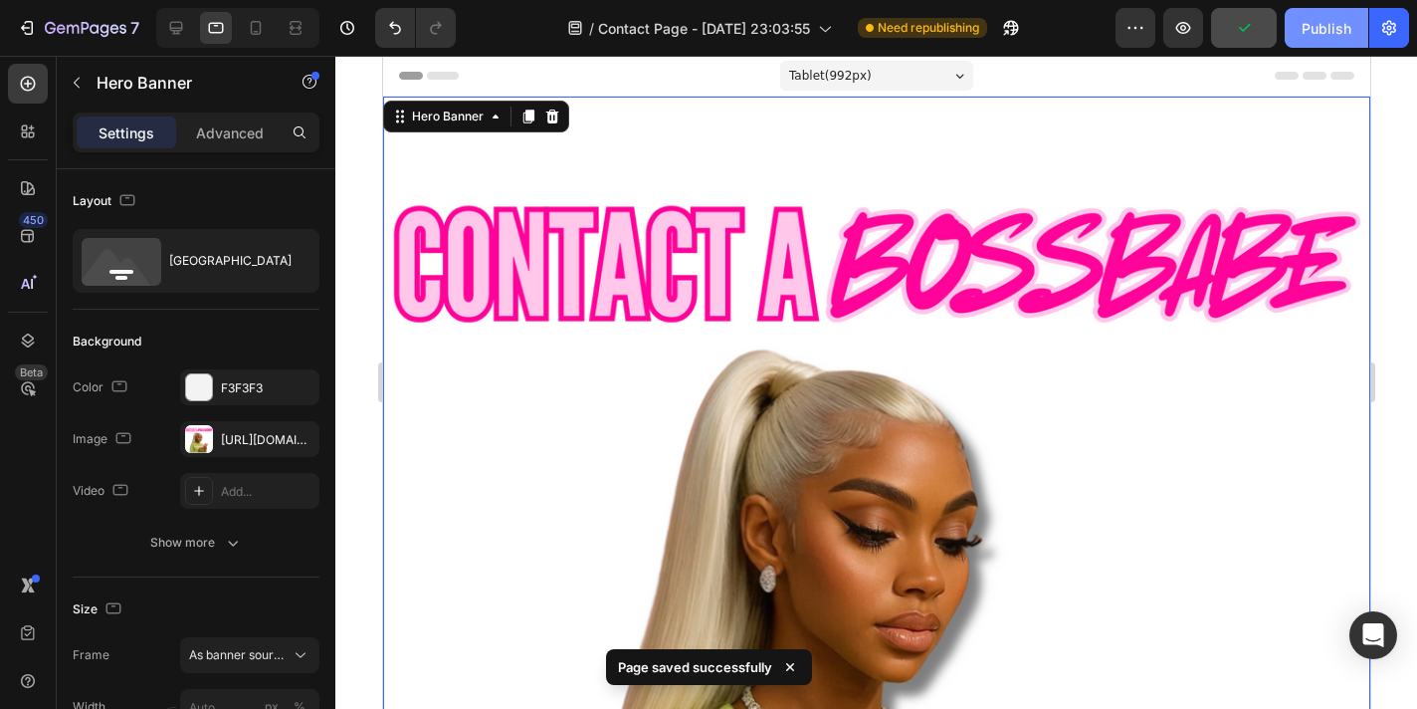
click at [1313, 32] on div "Publish" at bounding box center [1327, 28] width 50 height 21
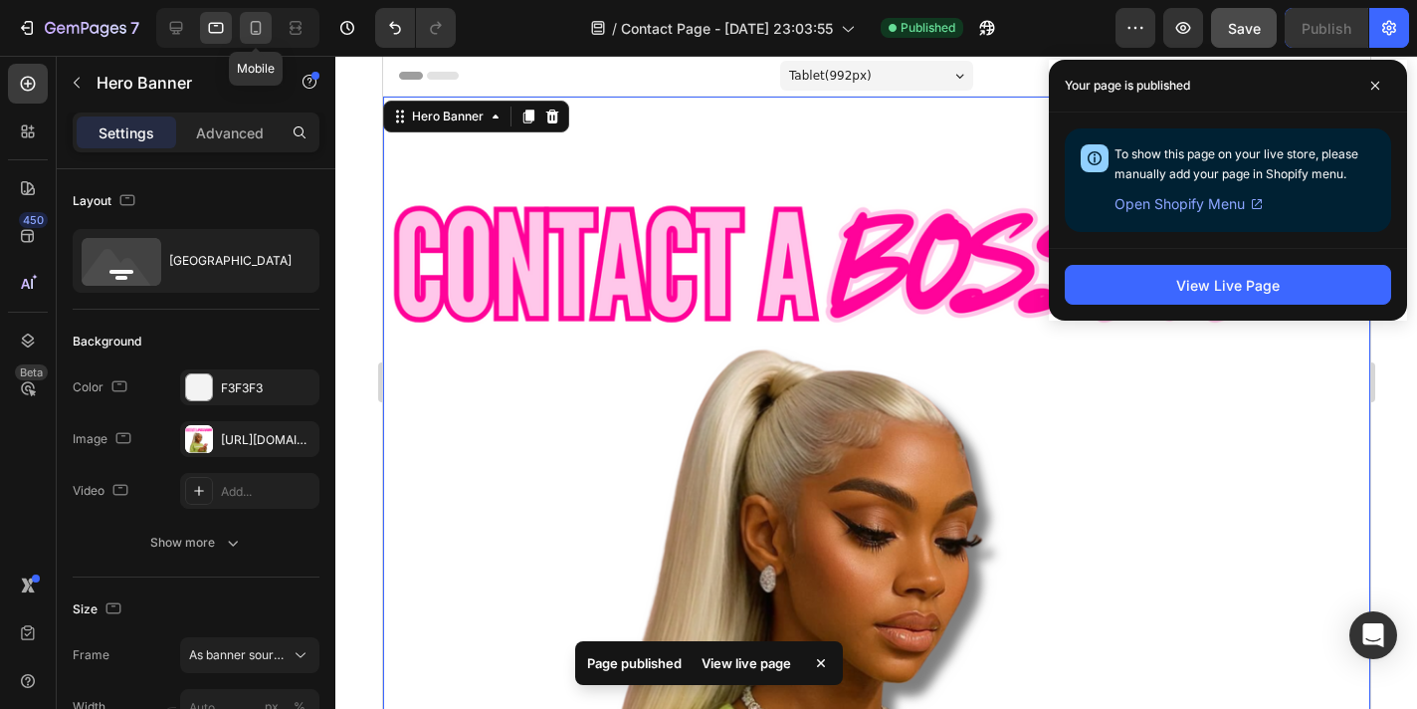
click at [251, 33] on icon at bounding box center [256, 28] width 11 height 14
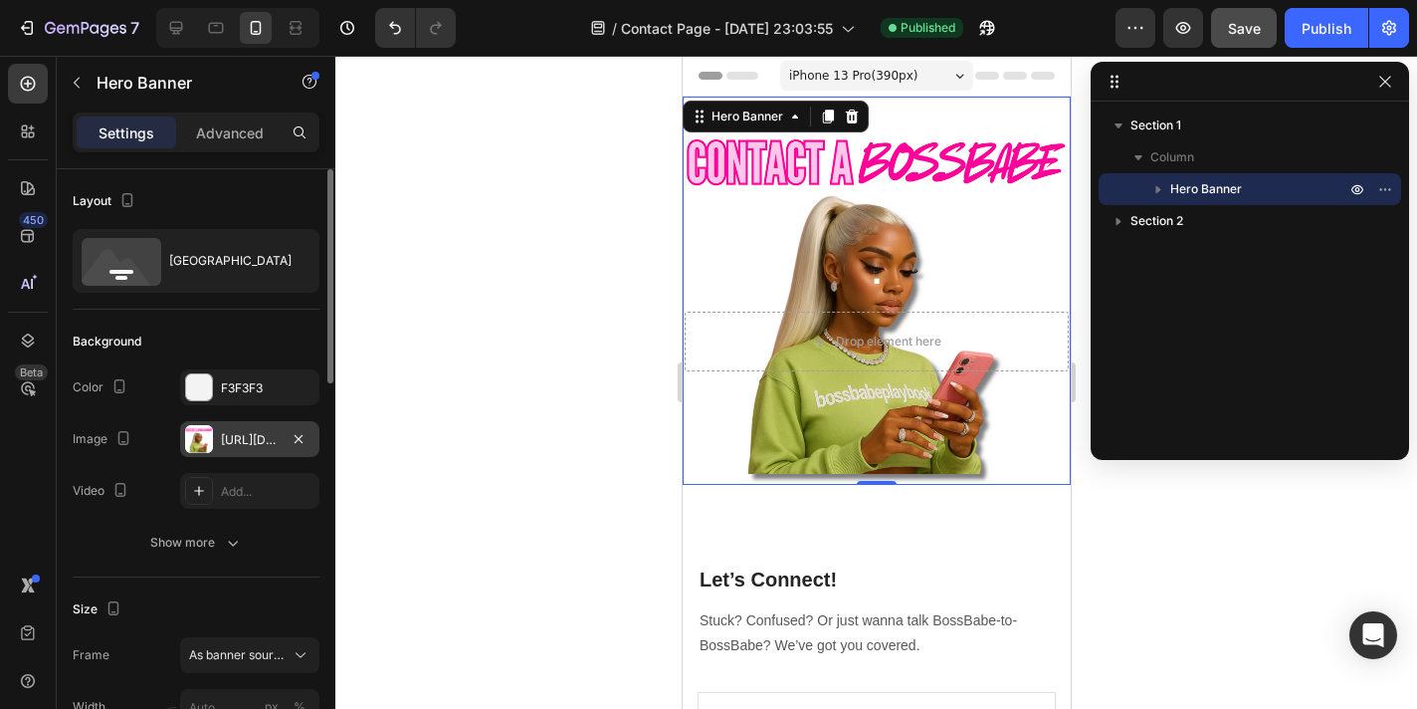
click at [218, 434] on div "[URL][DOMAIN_NAME]" at bounding box center [249, 439] width 139 height 36
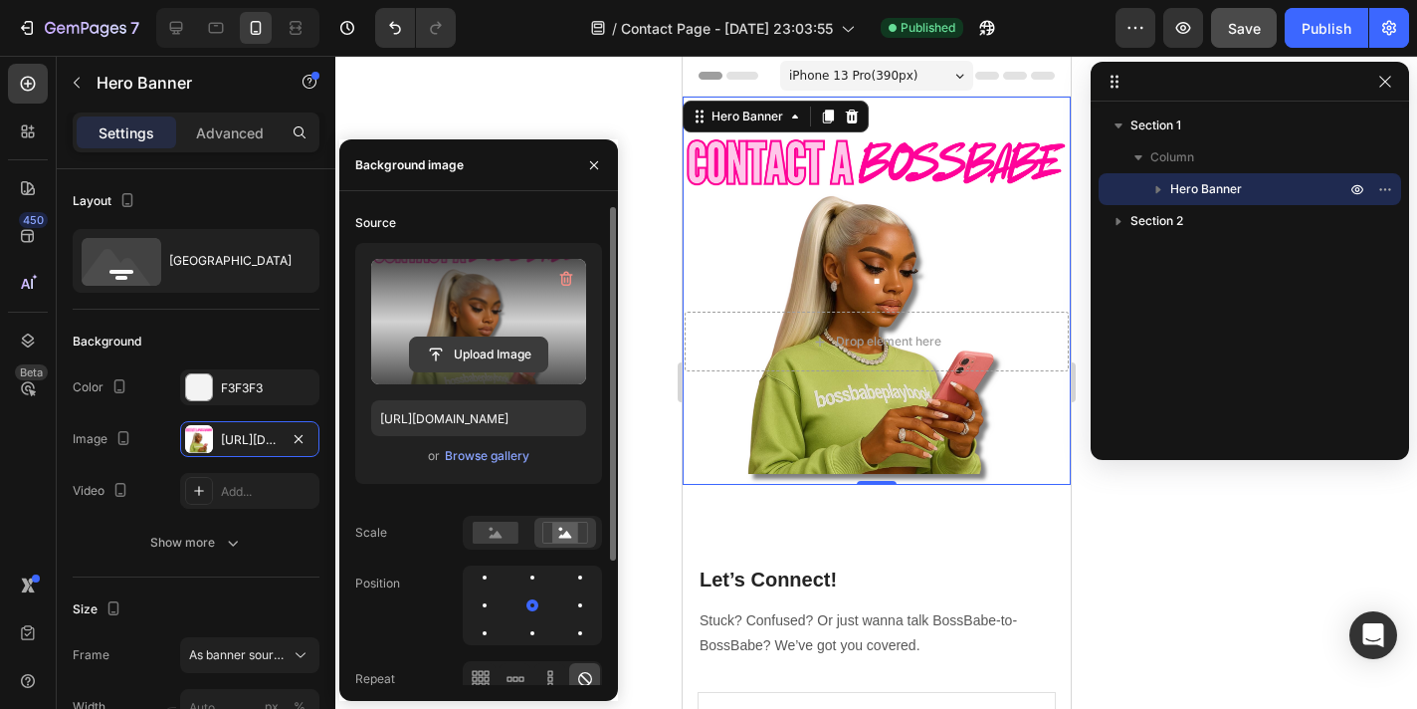
click at [483, 346] on input "file" at bounding box center [478, 354] width 137 height 34
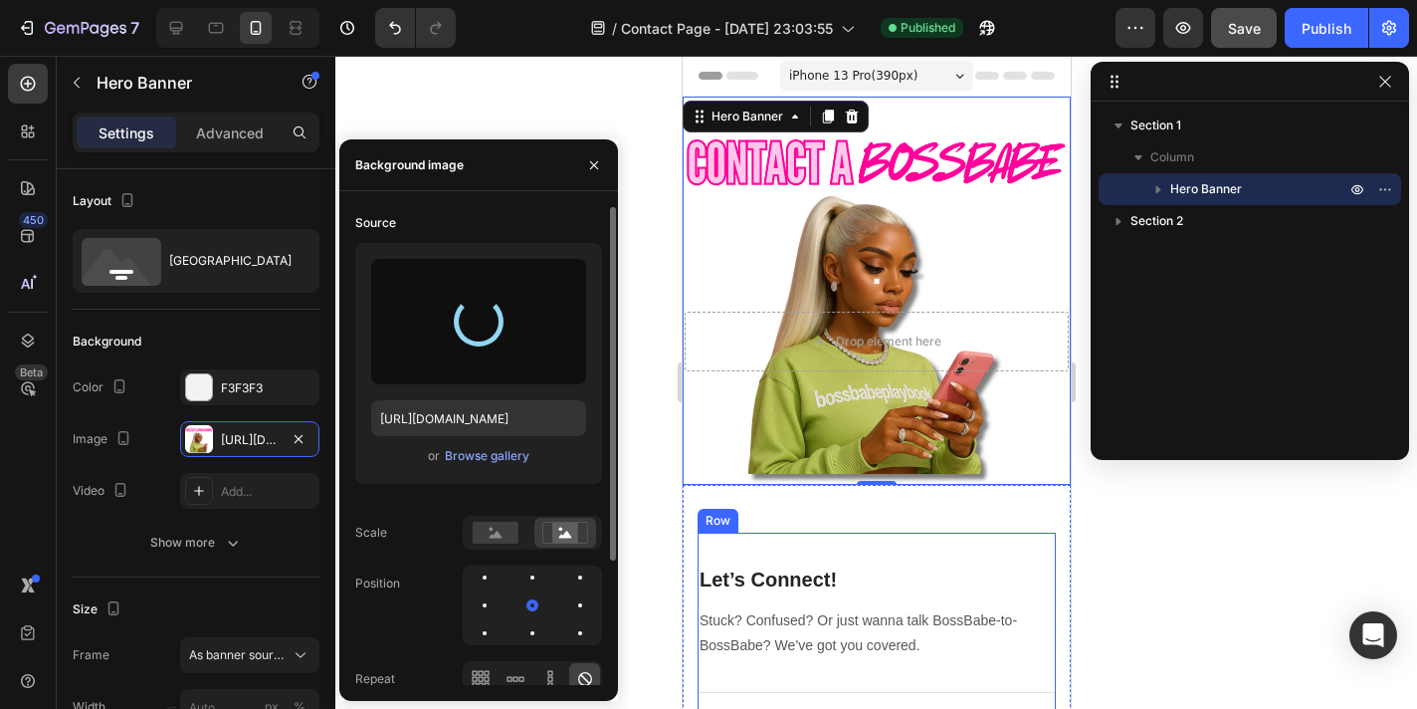
type input "[URL][DOMAIN_NAME]"
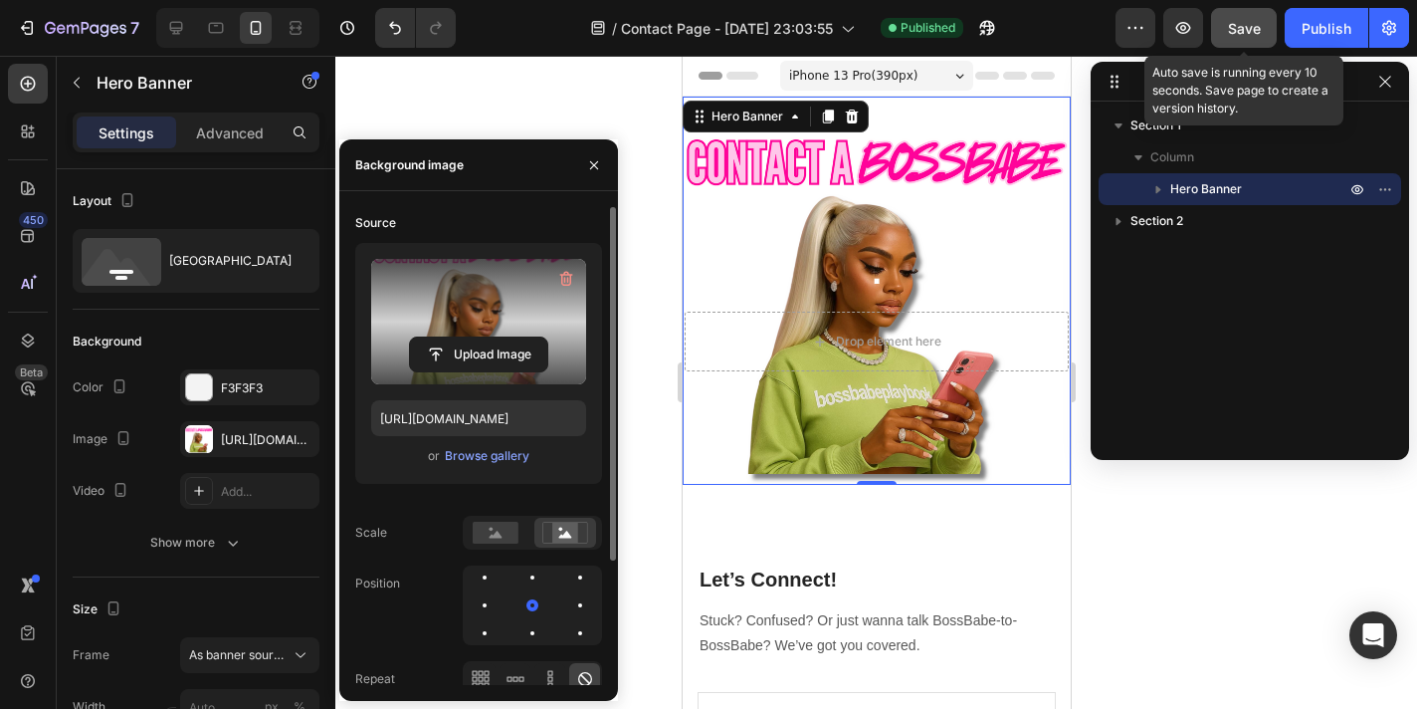
click at [1255, 21] on span "Save" at bounding box center [1244, 28] width 33 height 17
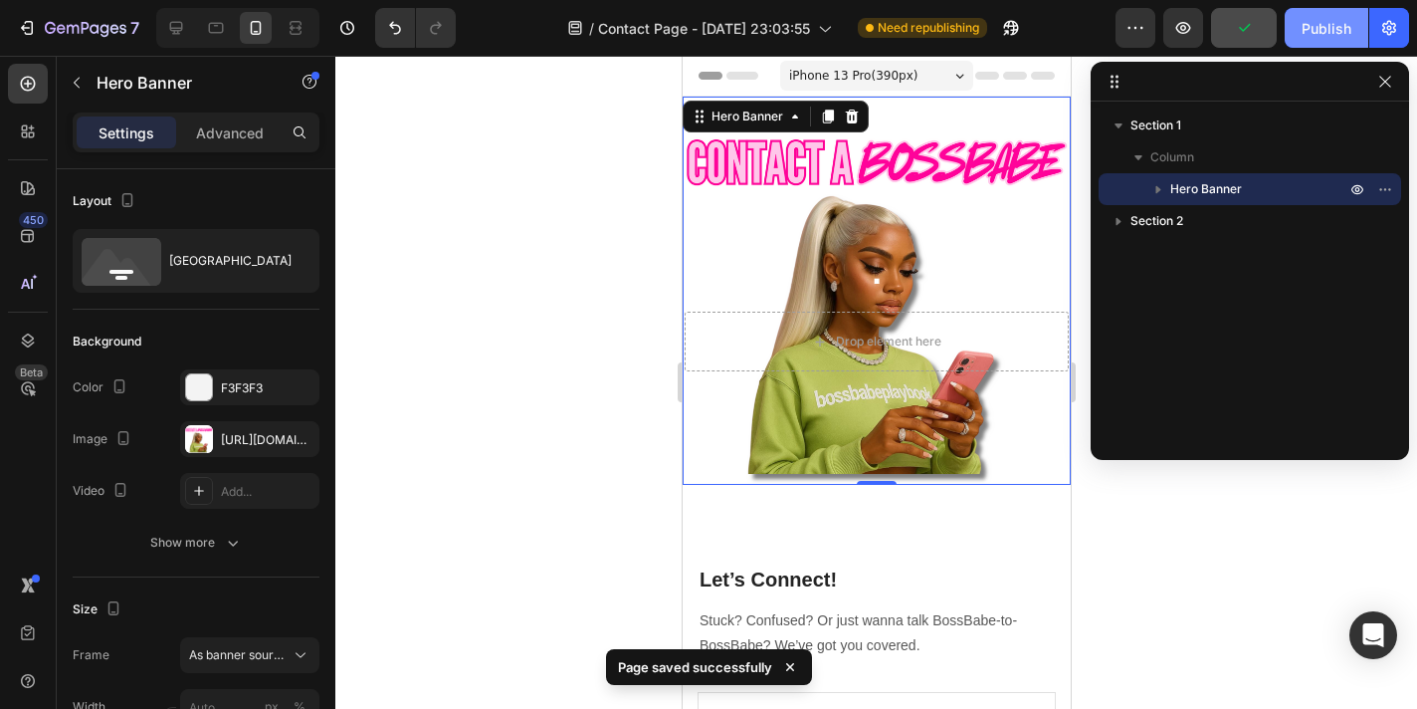
click at [1314, 22] on div "Publish" at bounding box center [1327, 28] width 50 height 21
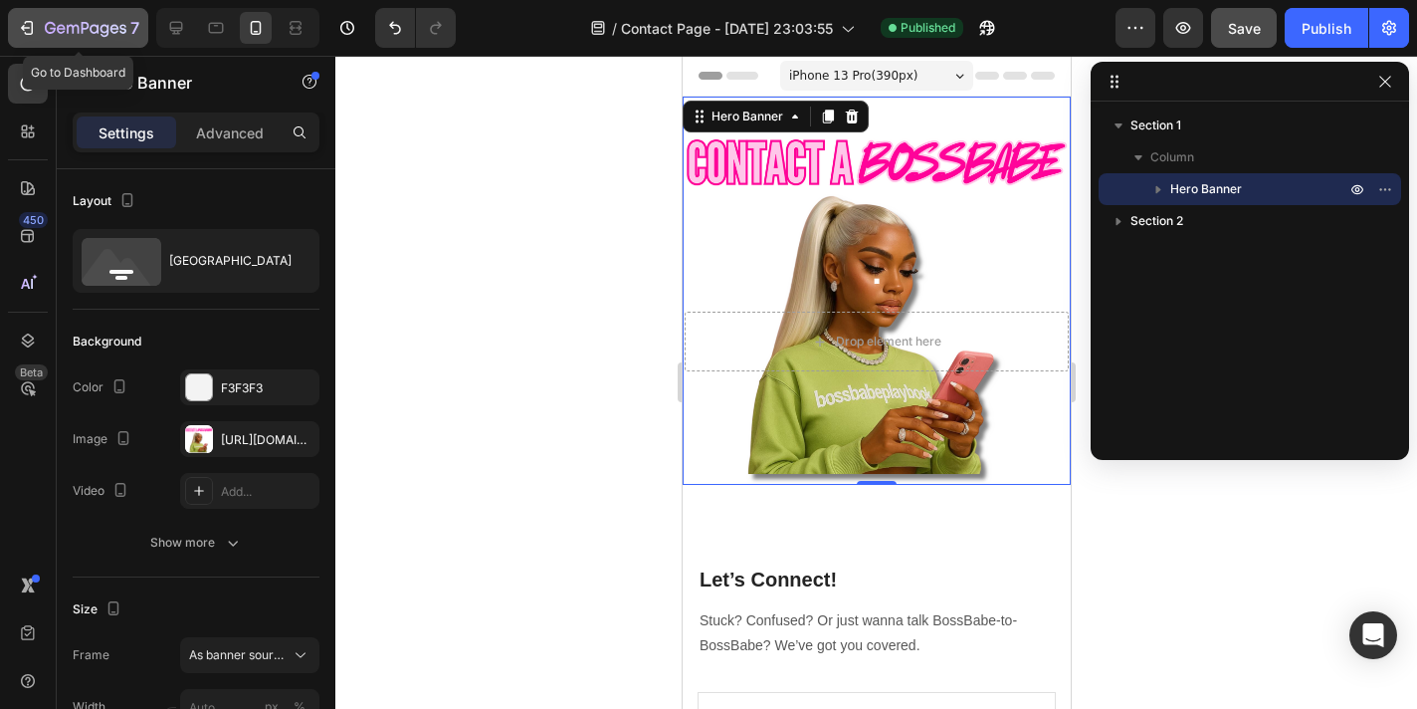
click at [17, 25] on icon "button" at bounding box center [27, 28] width 20 height 20
